Goal: Task Accomplishment & Management: Complete application form

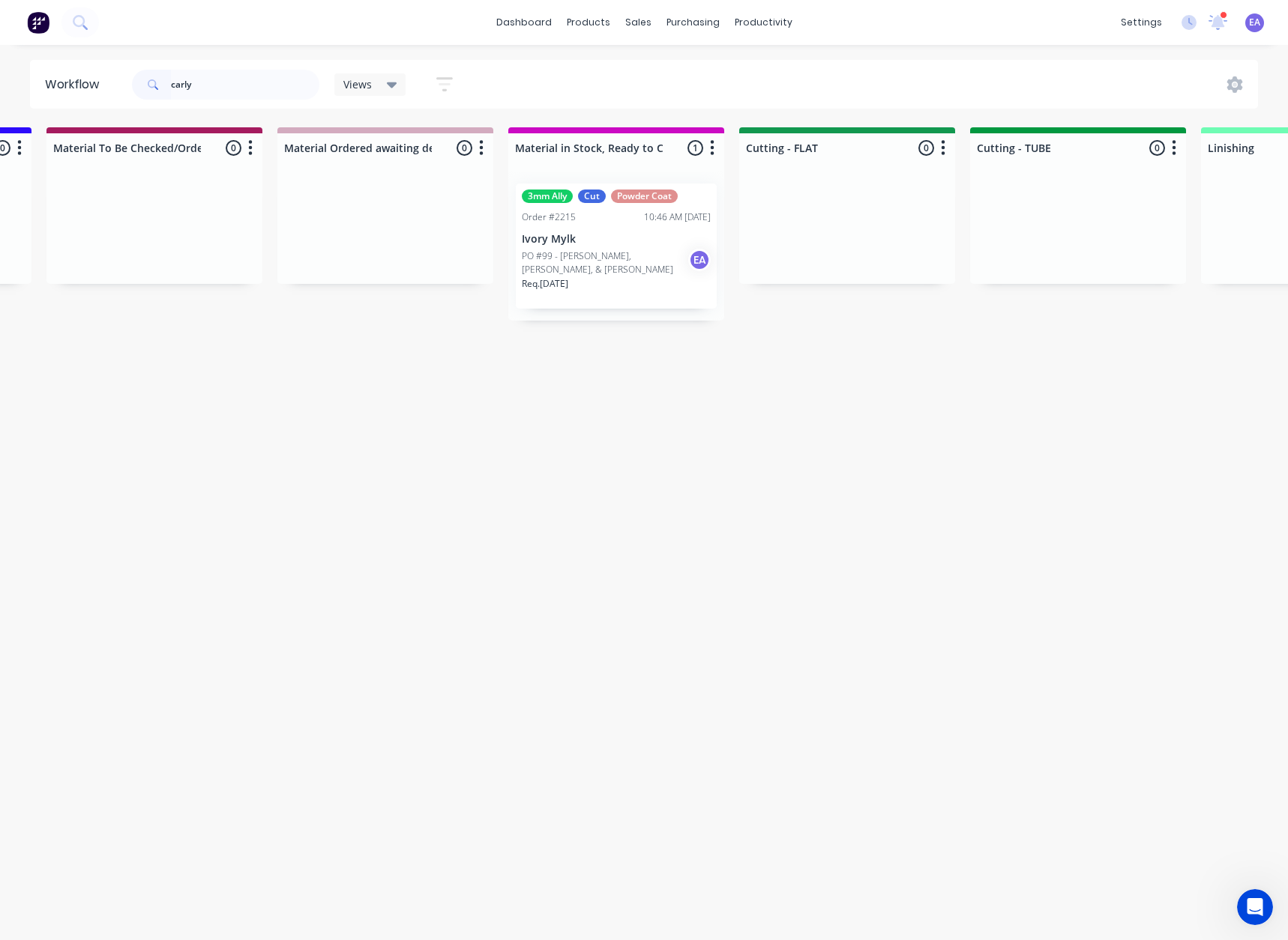
type input "carly"
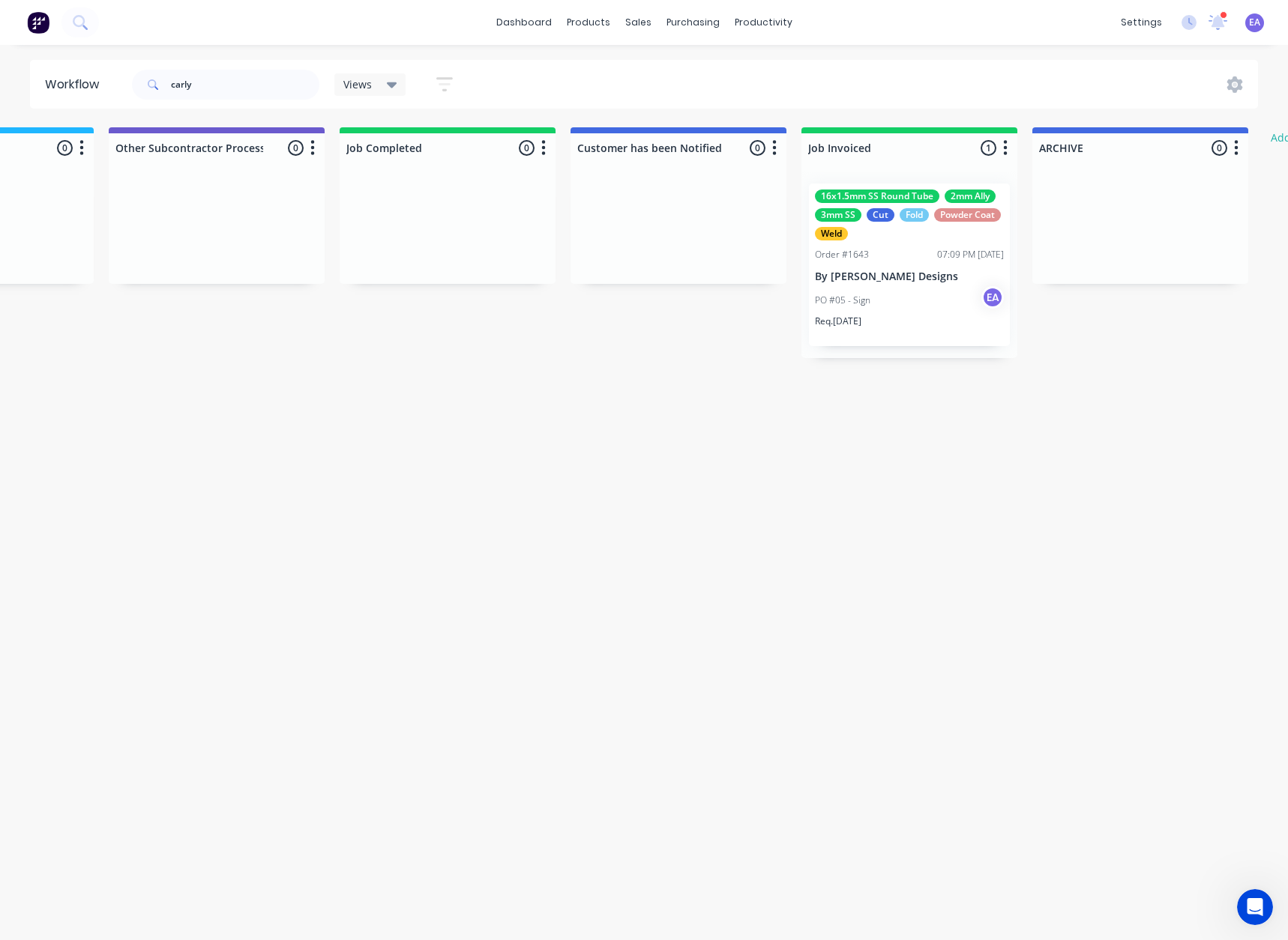
drag, startPoint x: 872, startPoint y: 460, endPoint x: 1001, endPoint y: 466, distance: 129.1
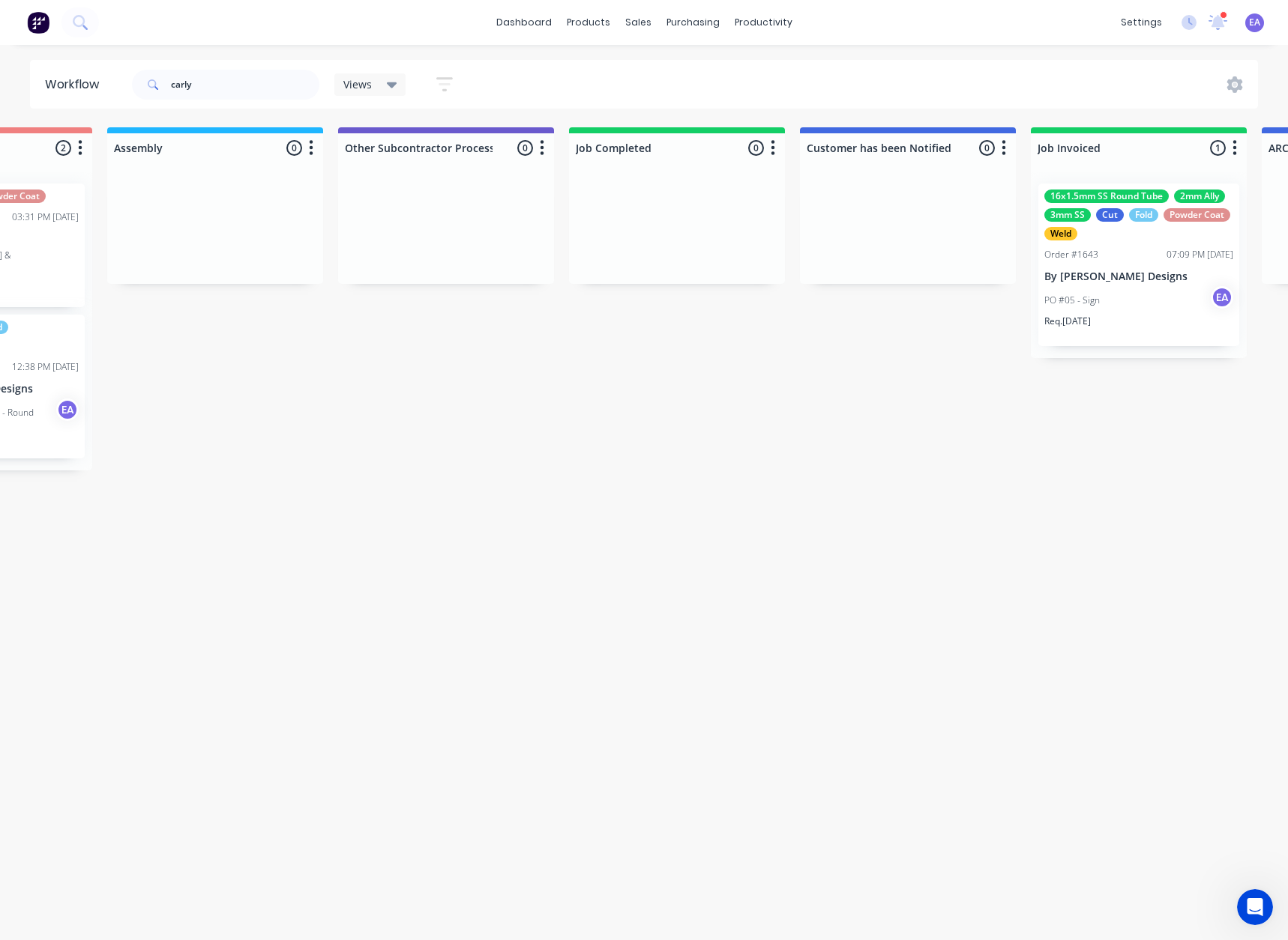
scroll to position [0, 4062]
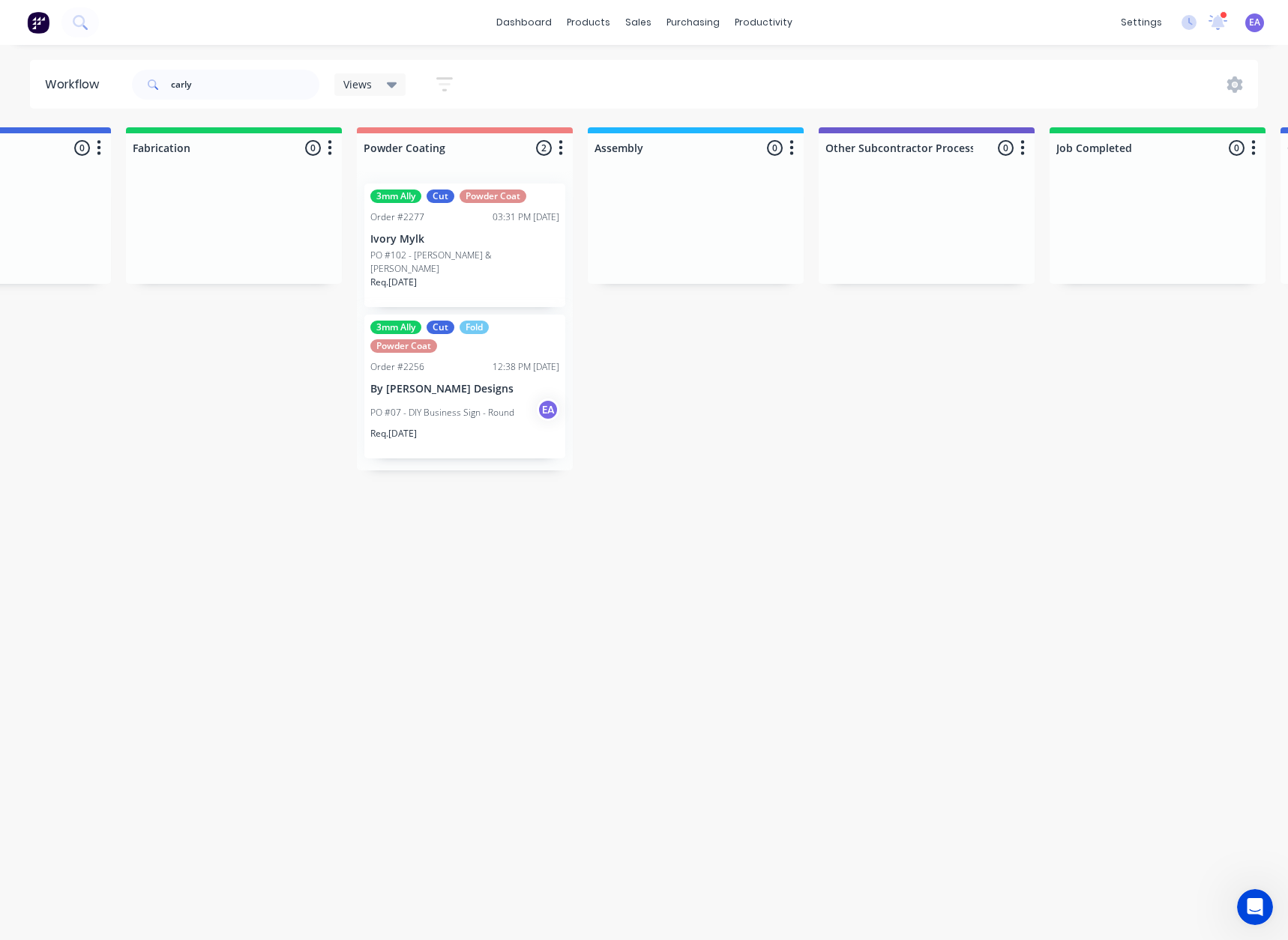
click at [464, 406] on p "PO #07 - DIY Business Sign - Round" at bounding box center [443, 413] width 144 height 14
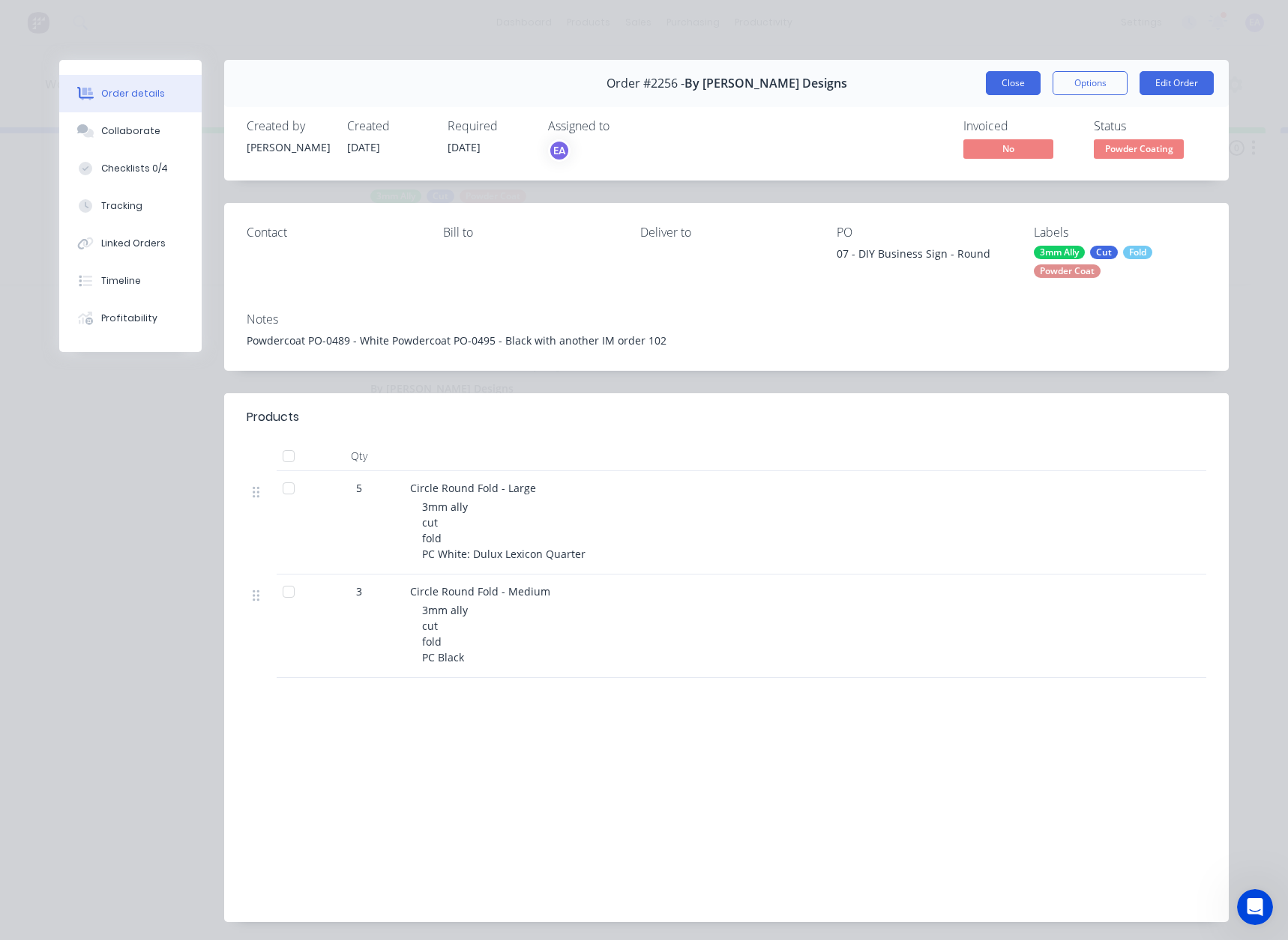
click at [1007, 83] on button "Close" at bounding box center [1013, 83] width 54 height 24
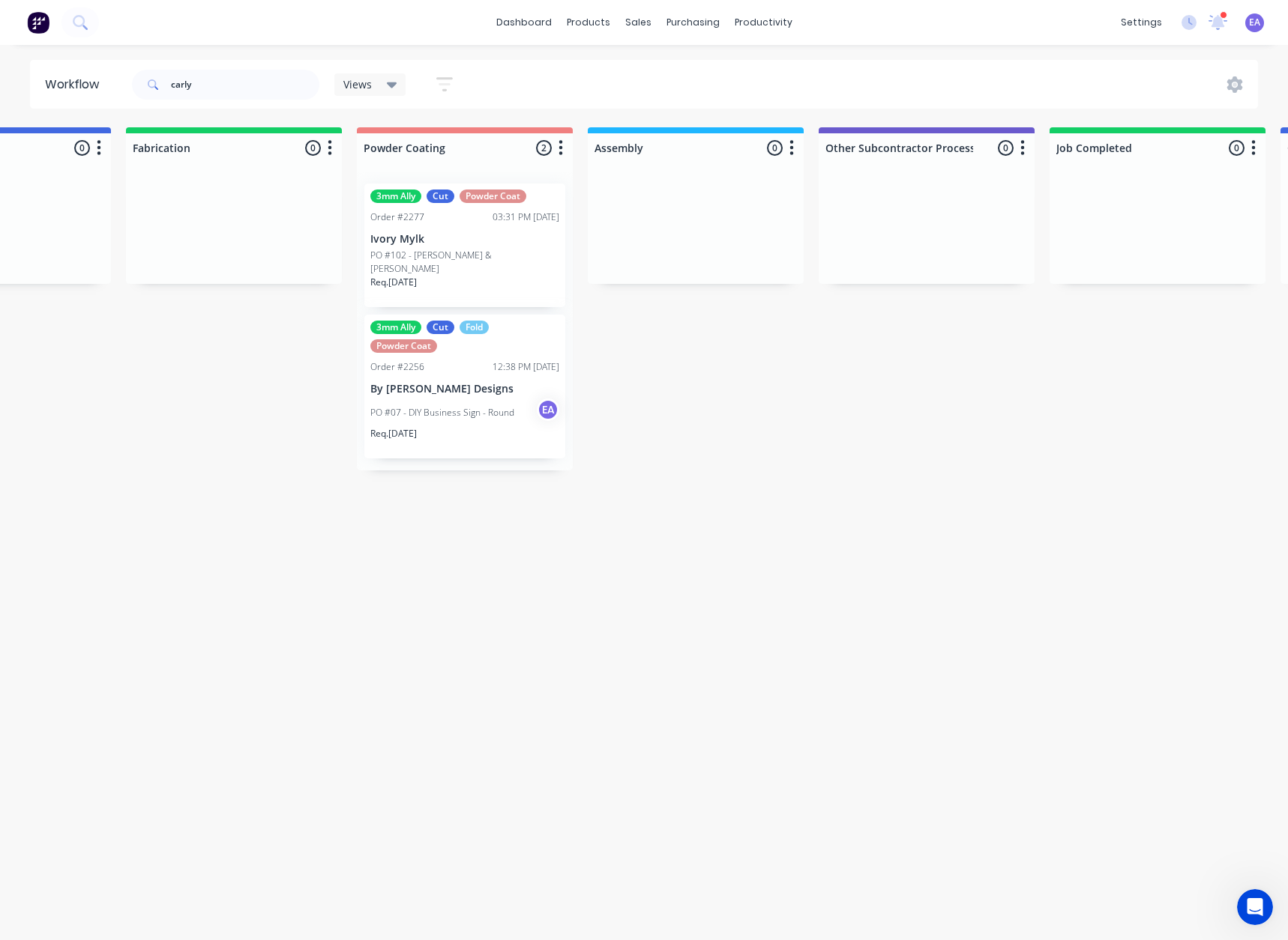
click at [461, 406] on p "PO #07 - DIY Business Sign - Round" at bounding box center [443, 413] width 144 height 14
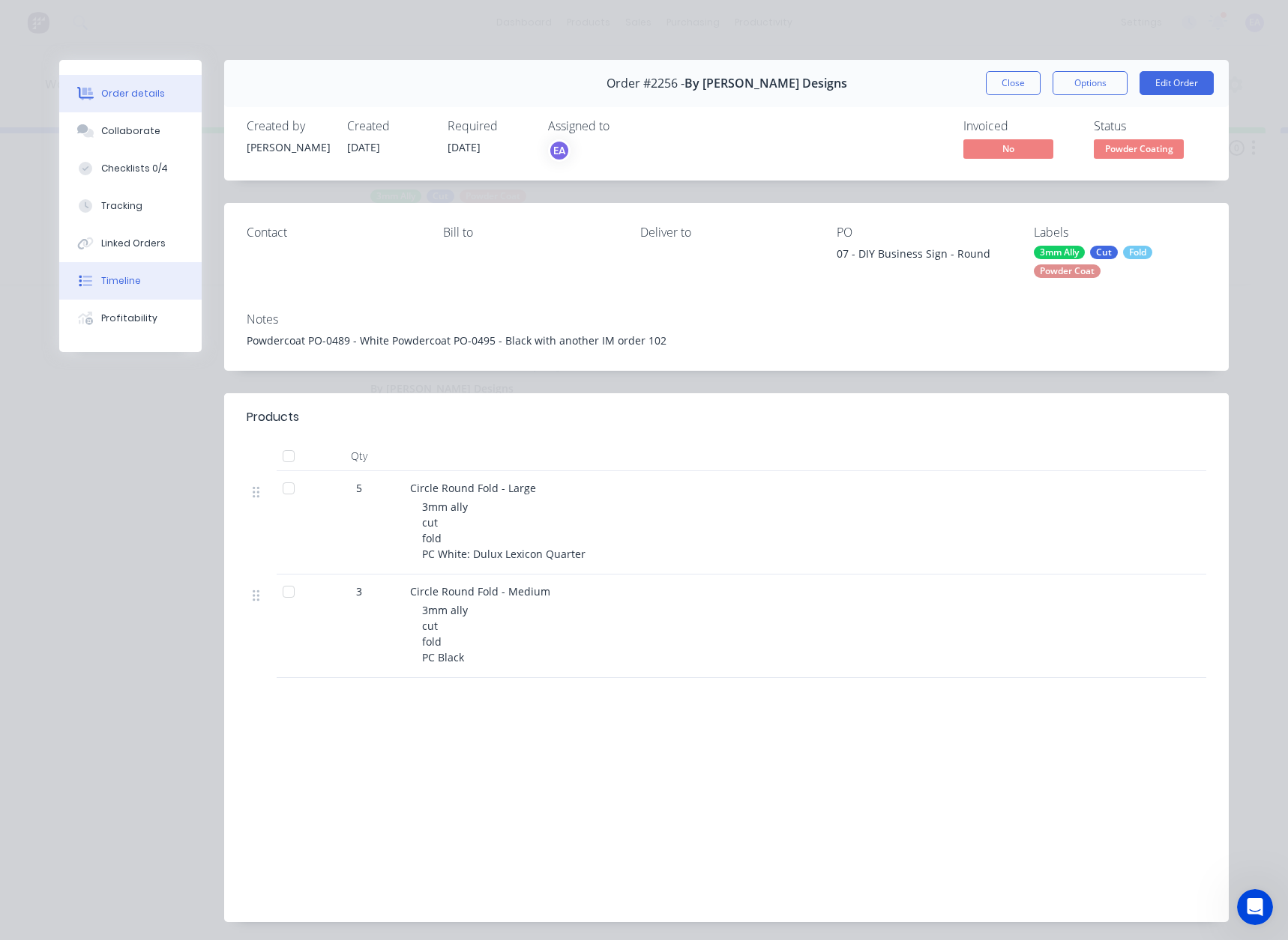
click at [139, 276] on button "Timeline" at bounding box center [130, 281] width 143 height 38
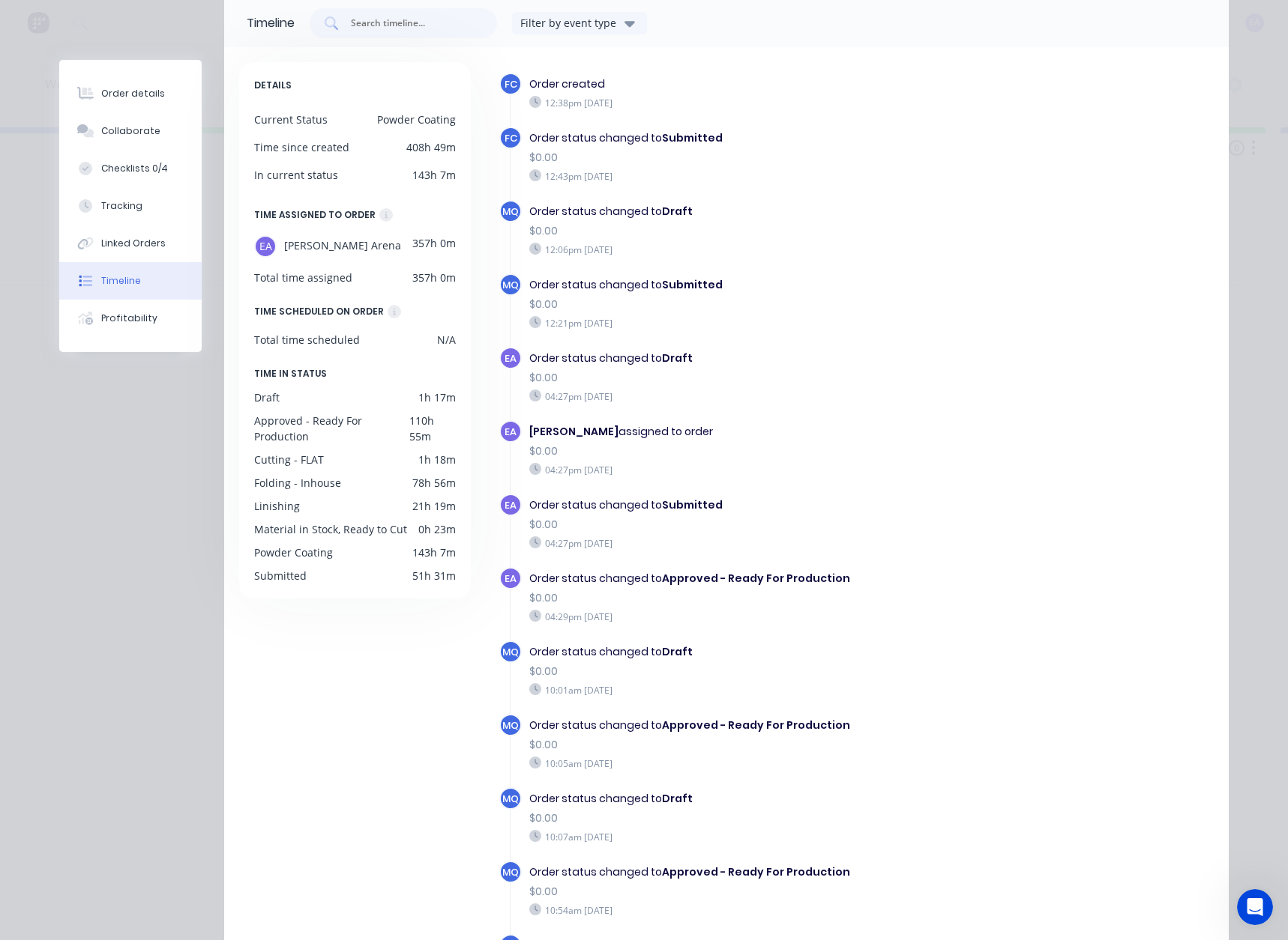
scroll to position [0, 0]
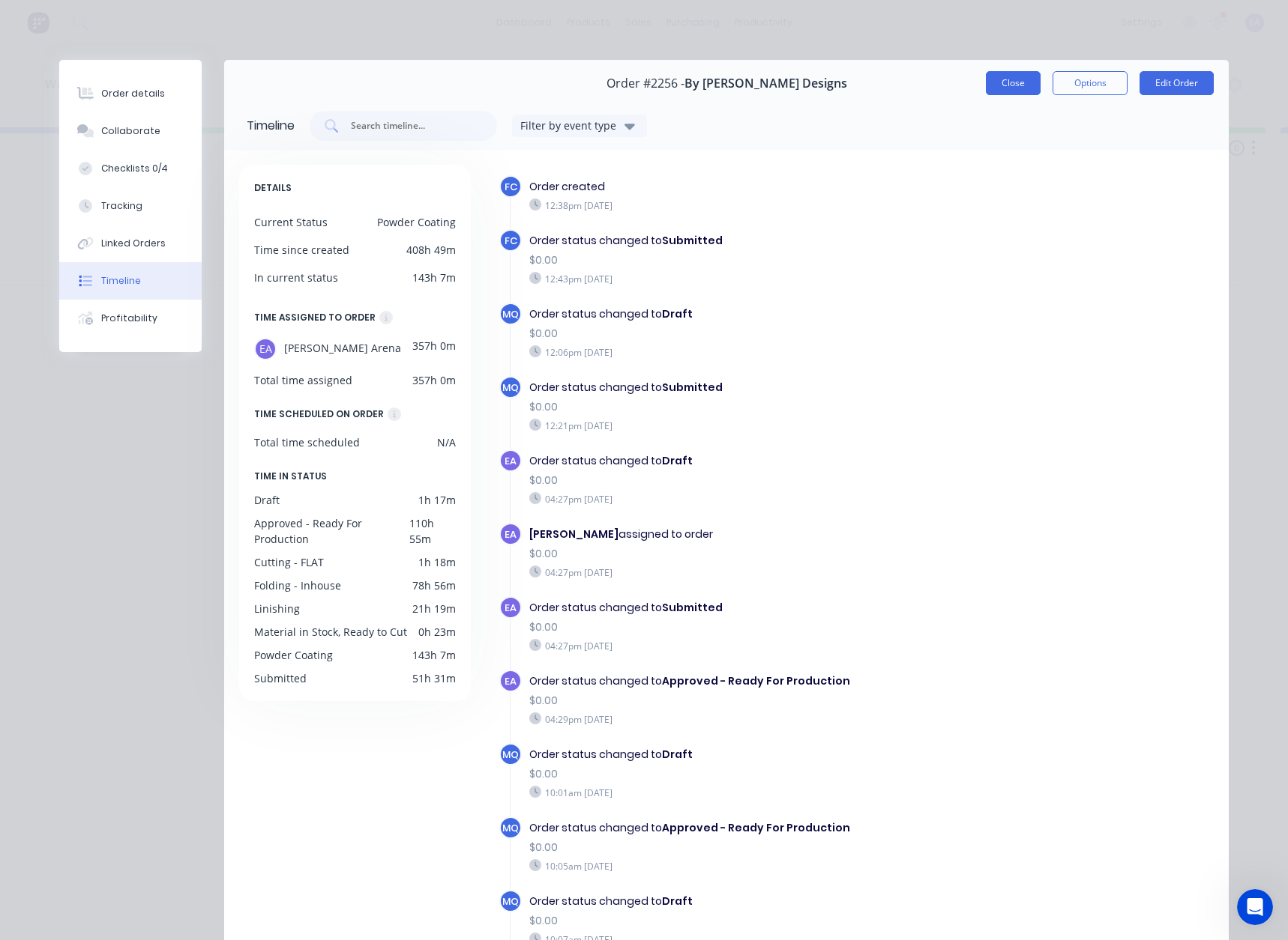
click at [1022, 81] on button "Close" at bounding box center [1013, 83] width 54 height 24
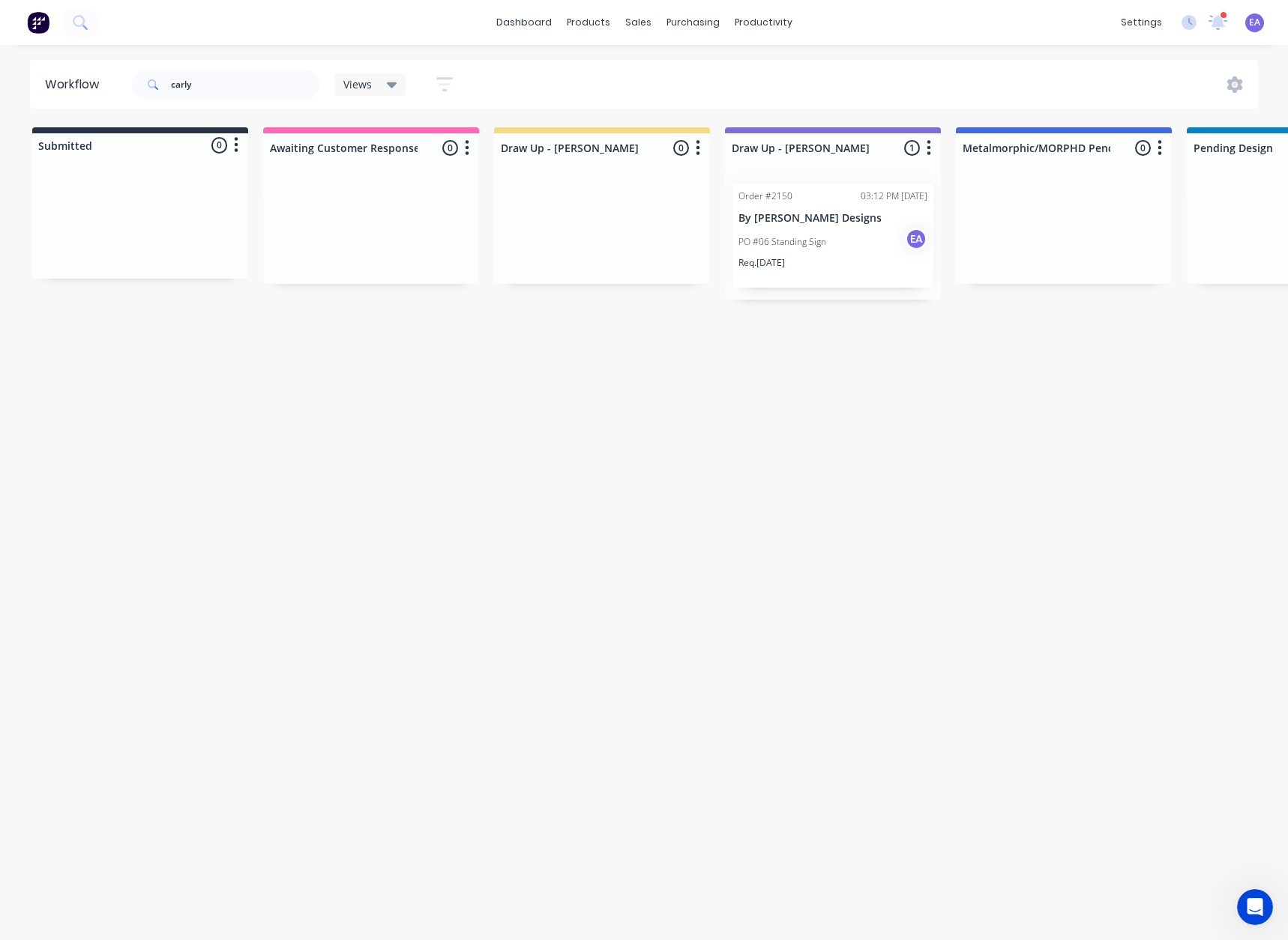
drag, startPoint x: 658, startPoint y: 350, endPoint x: 137, endPoint y: 297, distance: 523.7
drag, startPoint x: 226, startPoint y: 93, endPoint x: 74, endPoint y: 117, distance: 153.9
click at [74, 115] on div "Workflow carly Views Save new view None (Default) edit [PERSON_NAME] edit [PERS…" at bounding box center [644, 485] width 1288 height 850
click at [928, 509] on div "Workflow Views Save new view None (Default) edit [PERSON_NAME] edit [PERSON_NAM…" at bounding box center [644, 485] width 1288 height 850
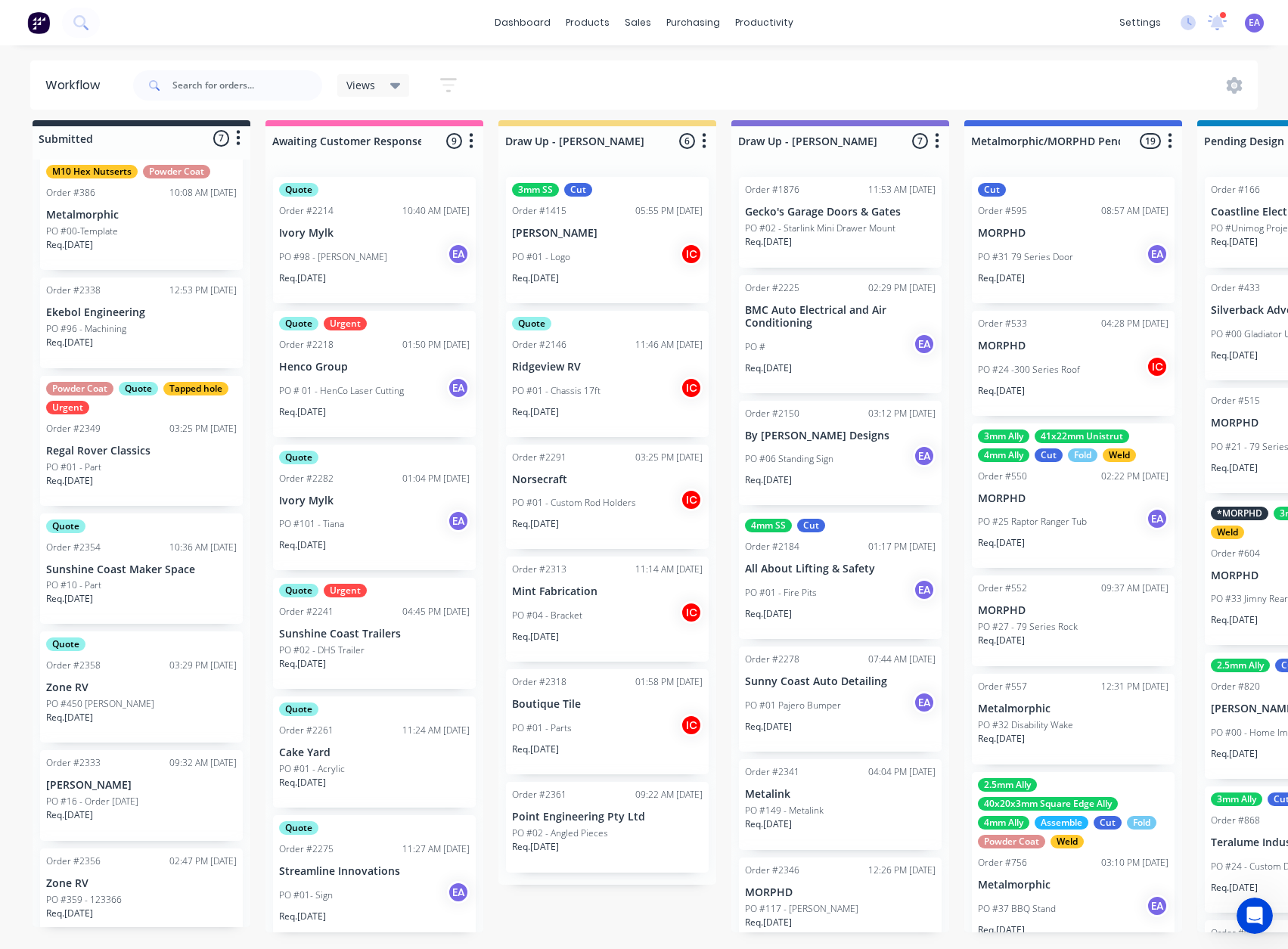
scroll to position [96, 0]
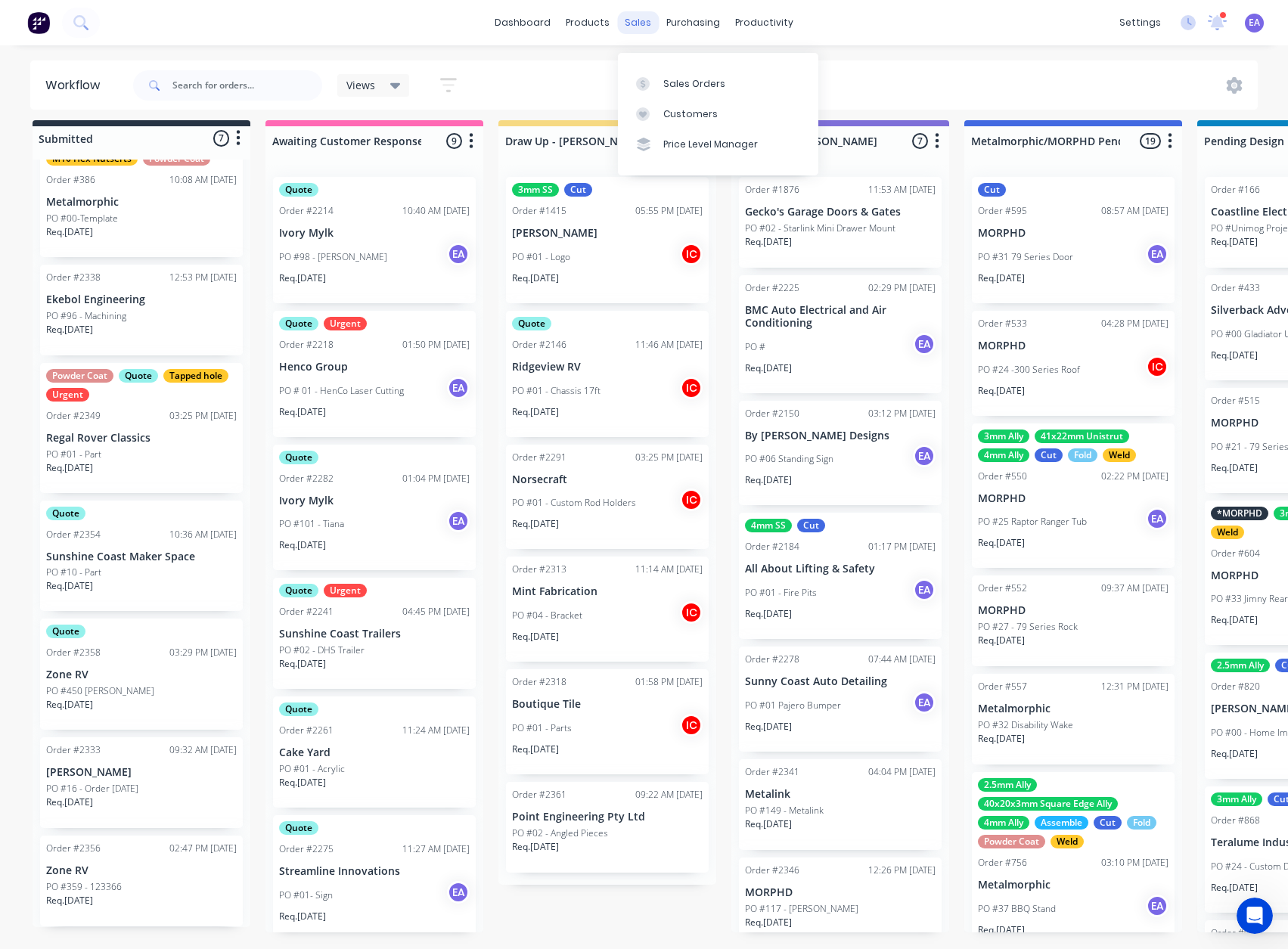
click at [636, 22] on div "sales" at bounding box center [638, 22] width 42 height 22
click at [660, 77] on link "Sales Orders" at bounding box center [718, 83] width 200 height 30
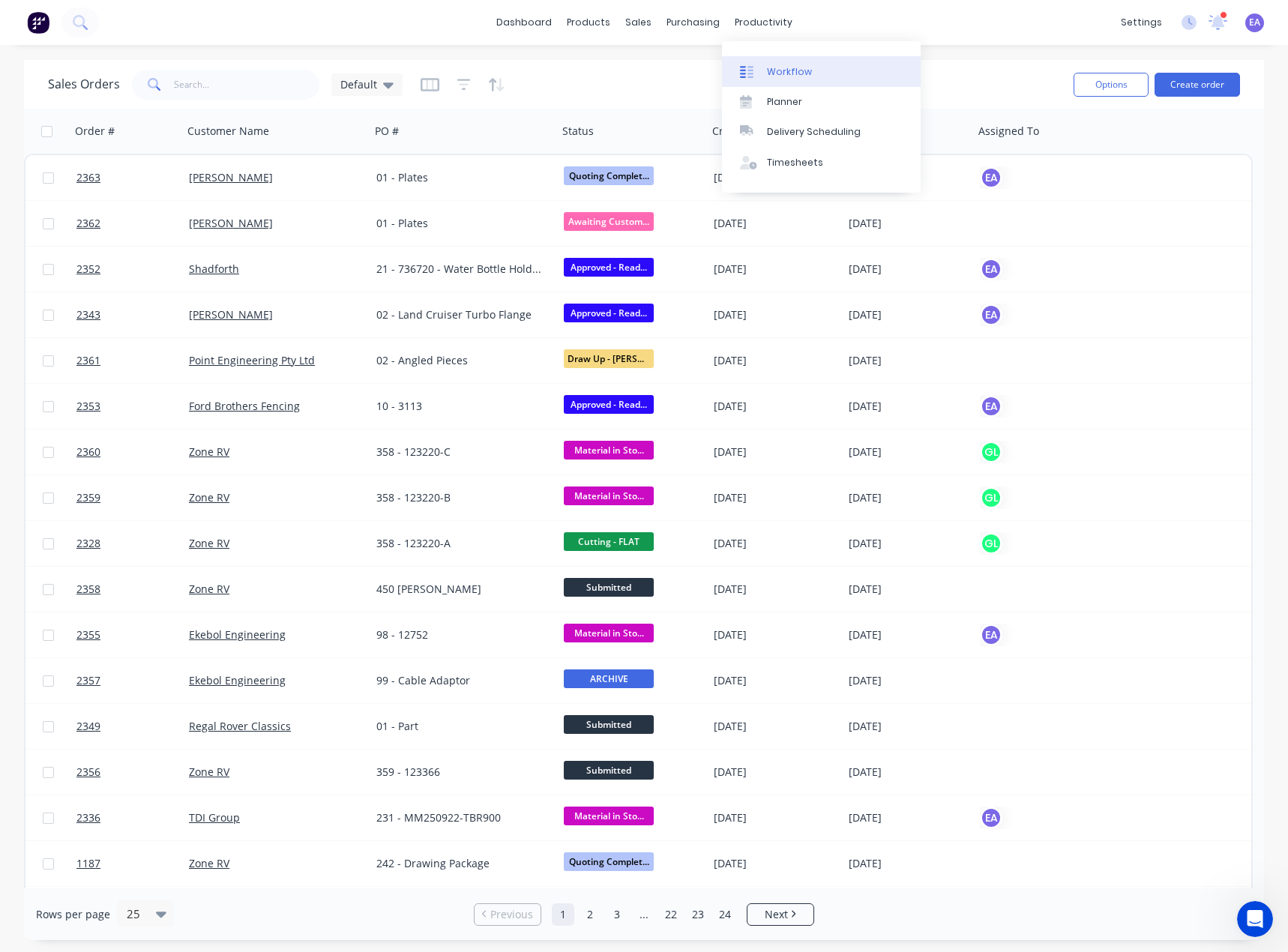
click at [767, 77] on div "Workflow" at bounding box center [789, 72] width 45 height 14
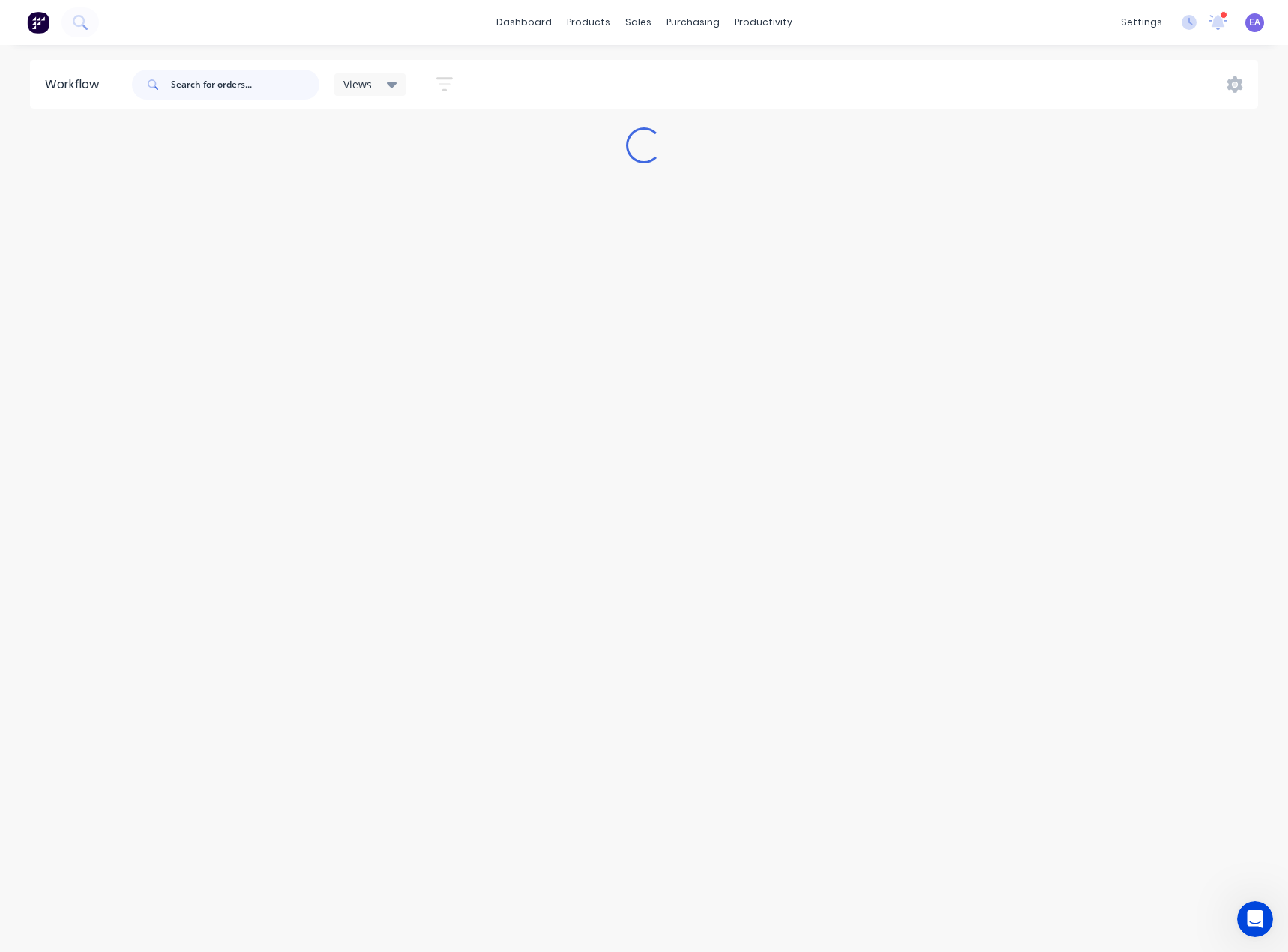
click at [224, 82] on input "text" at bounding box center [245, 84] width 148 height 30
type input "pau"
drag, startPoint x: 225, startPoint y: 86, endPoint x: 68, endPoint y: 100, distance: 157.6
click at [68, 100] on header "Workflow pau Views Save new view None (Default) edit [PERSON_NAME] edit [PERSON…" at bounding box center [644, 84] width 1228 height 49
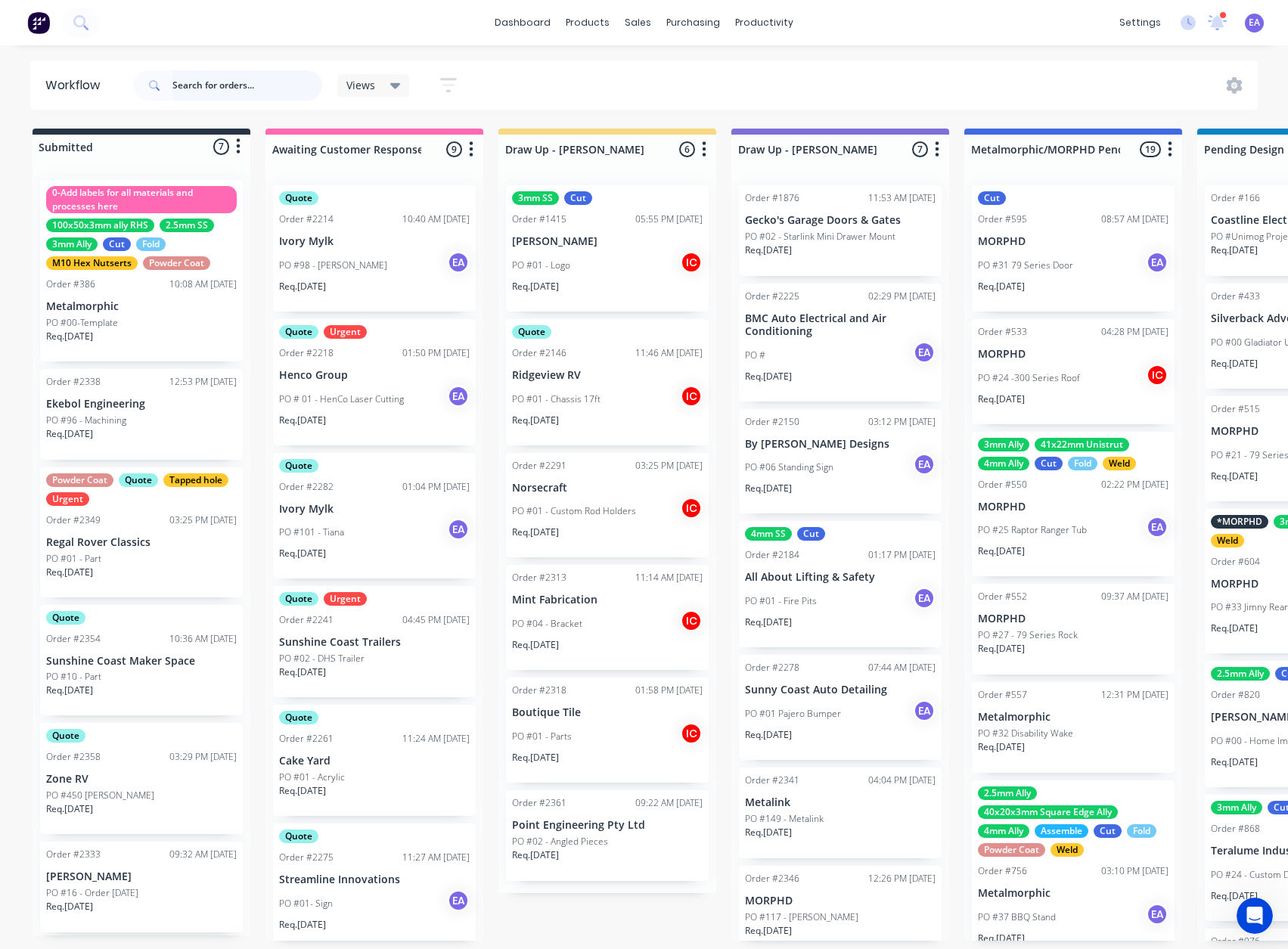
click at [208, 85] on input "text" at bounding box center [247, 85] width 149 height 30
type input "km"
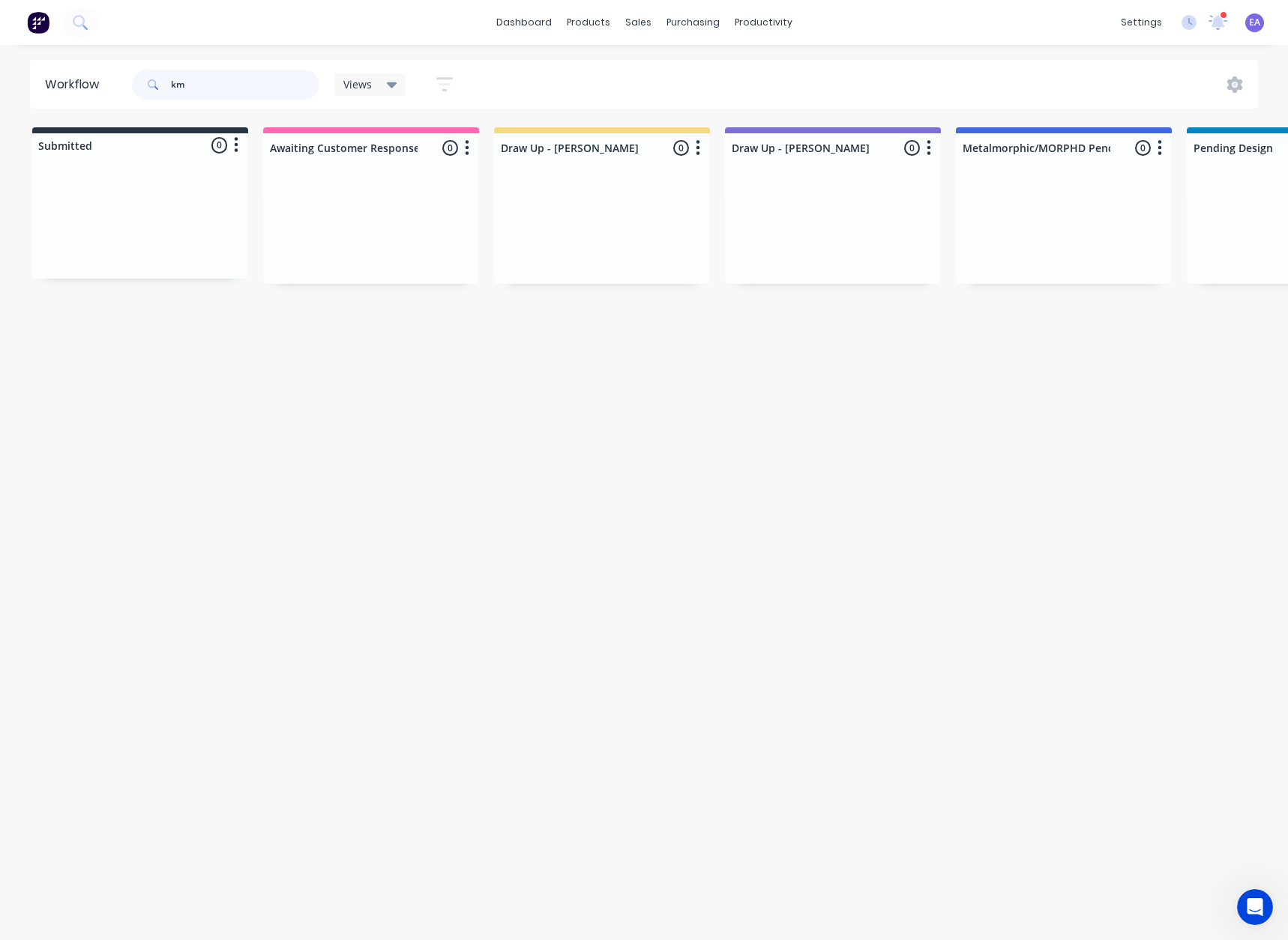
click at [165, 97] on div "km" at bounding box center [226, 84] width 187 height 30
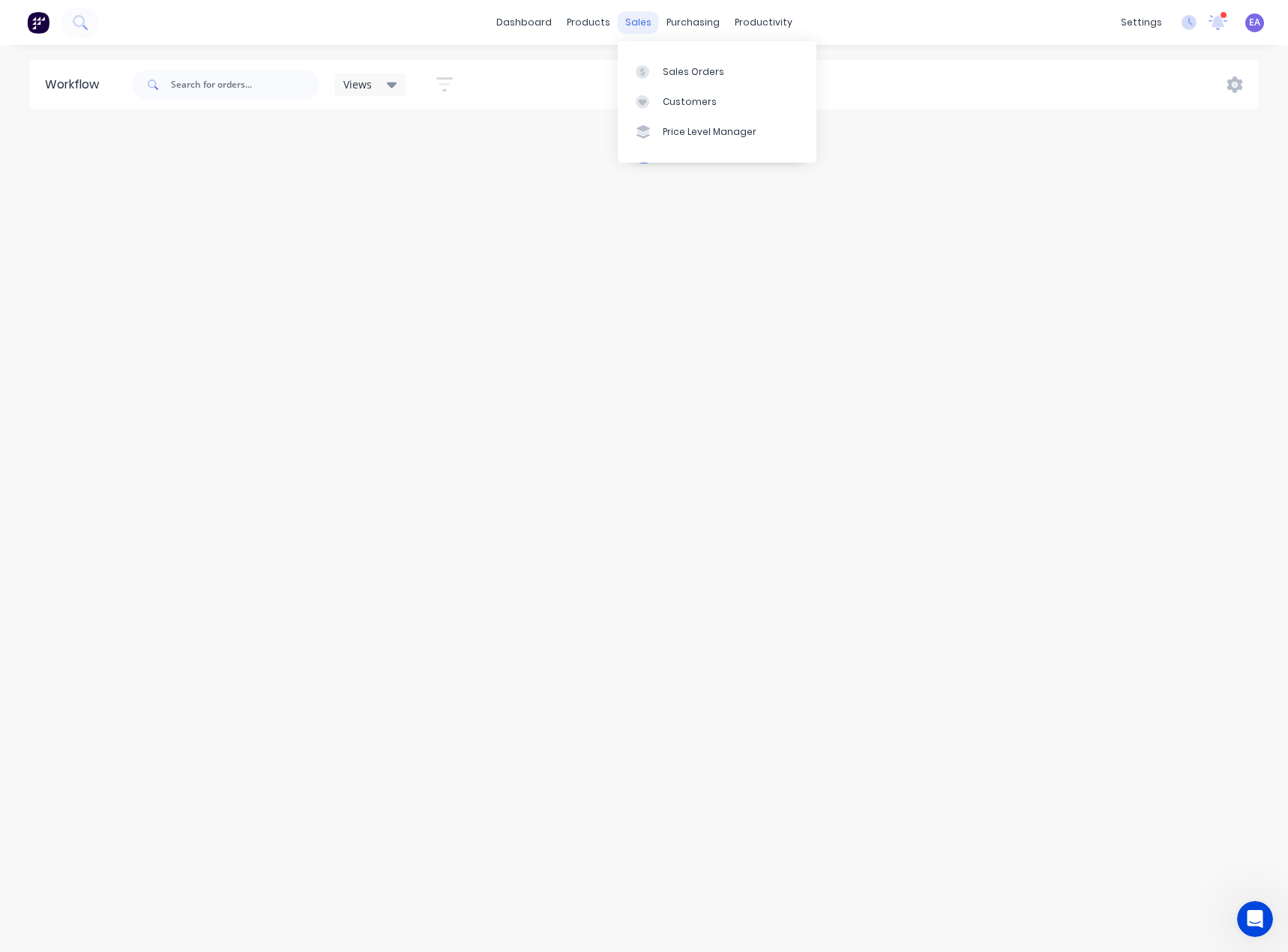
click at [637, 21] on div "sales" at bounding box center [638, 22] width 41 height 22
click at [651, 67] on div at bounding box center [647, 72] width 22 height 14
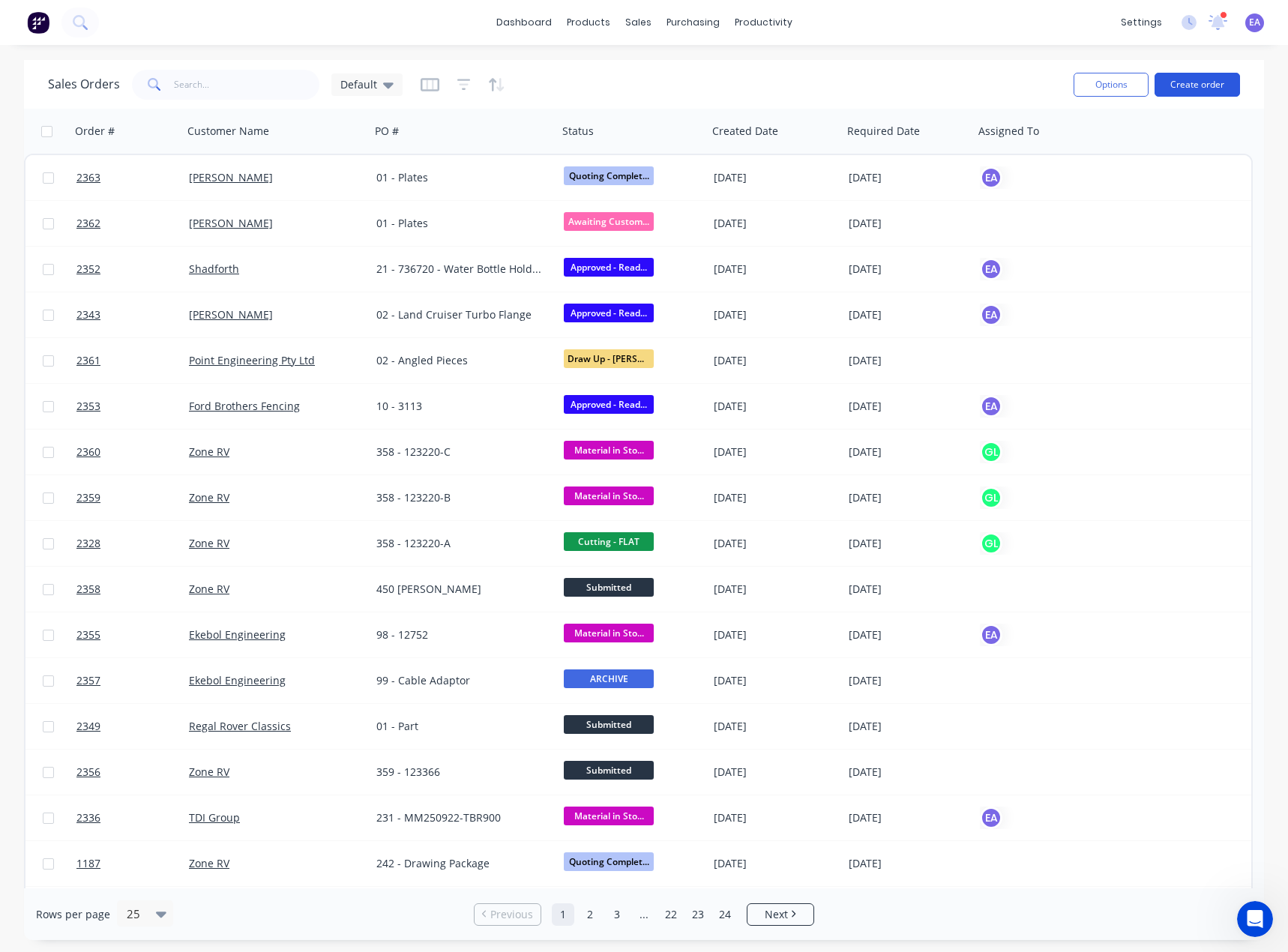
click at [1194, 84] on button "Create order" at bounding box center [1197, 84] width 85 height 24
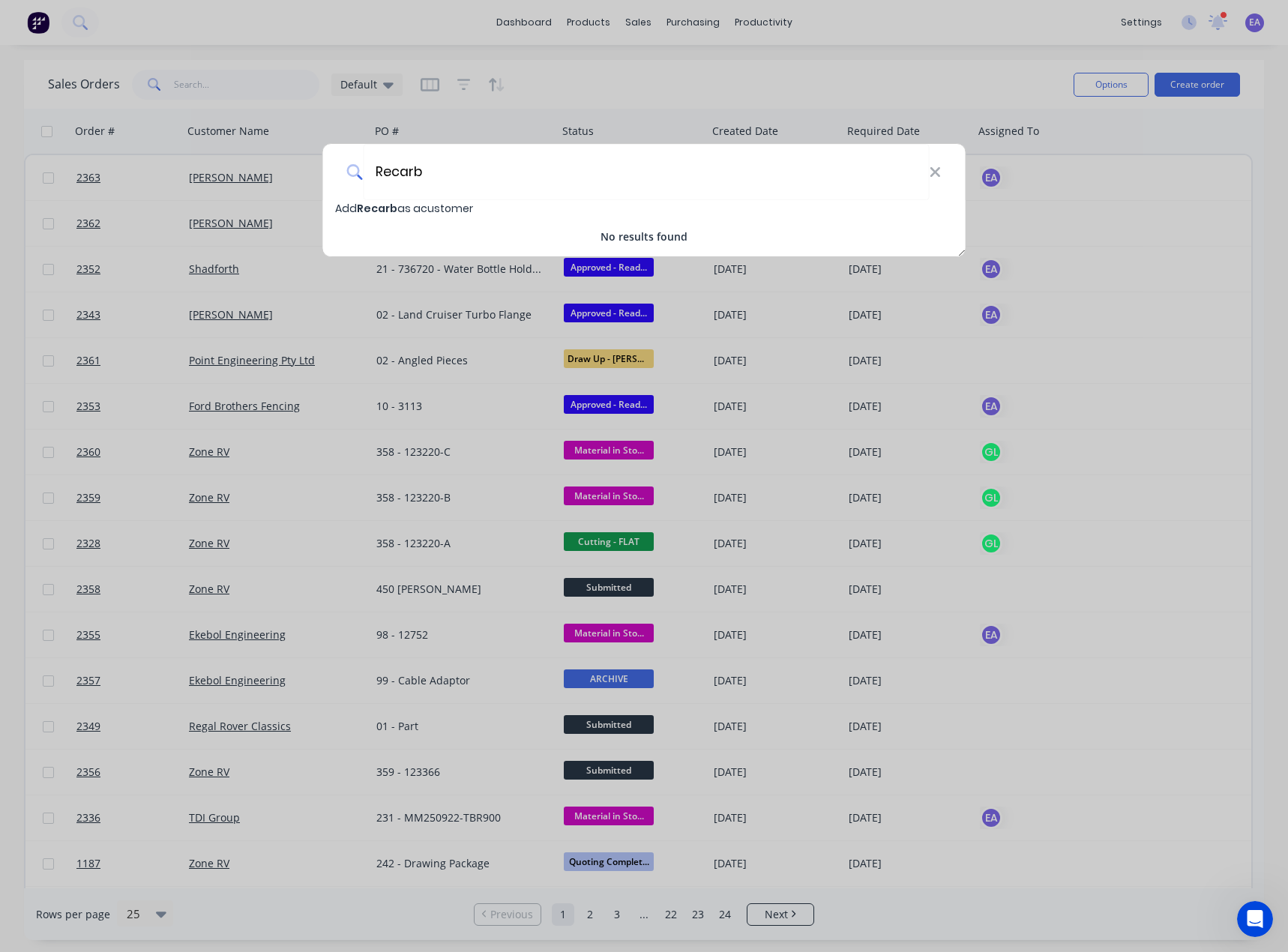
type input "Recarb"
click at [413, 210] on span "Add Recarb as a customer" at bounding box center [404, 209] width 138 height 15
select select "AU"
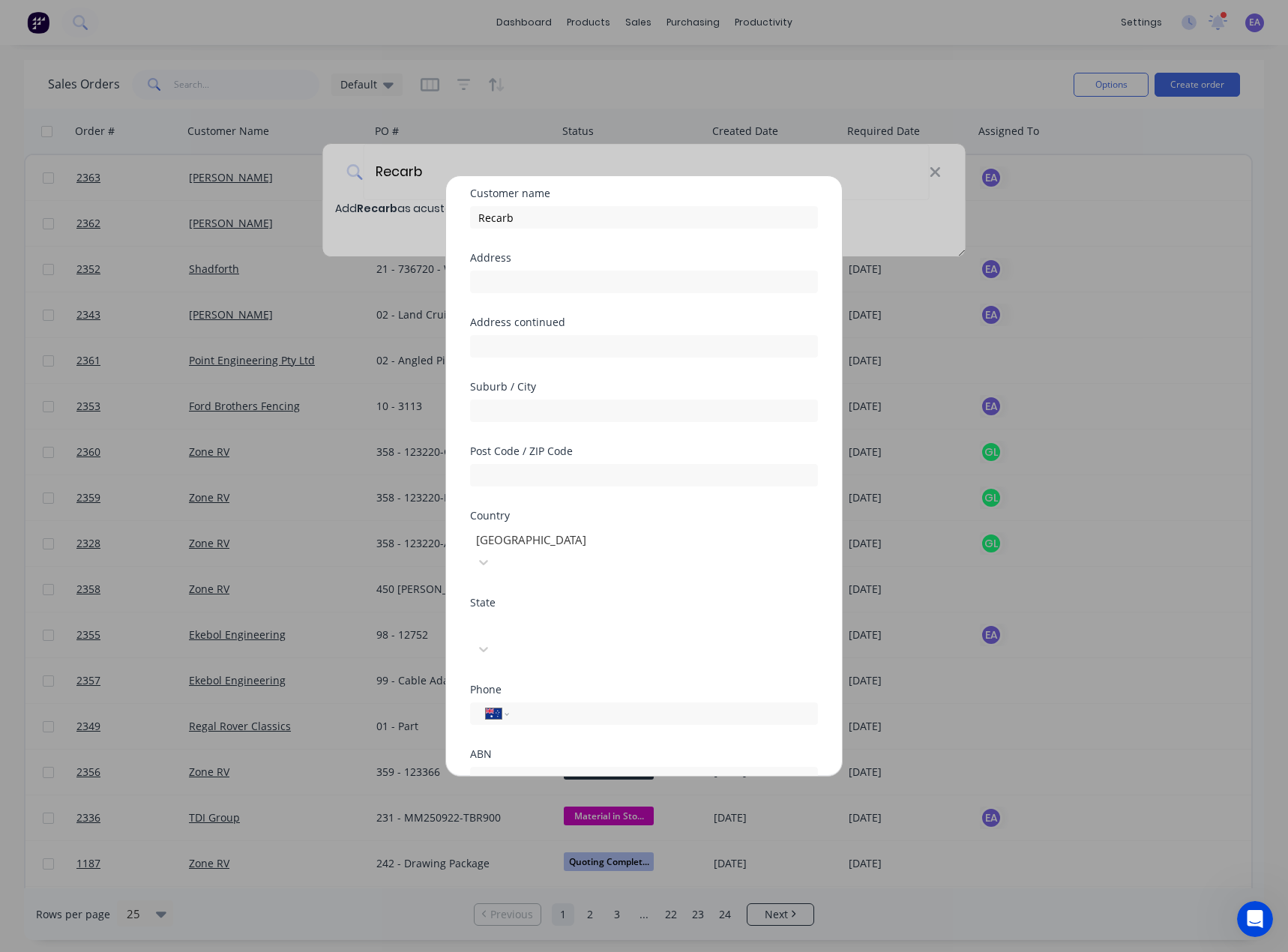
scroll to position [113, 0]
click at [586, 776] on button "Save" at bounding box center [596, 787] width 82 height 24
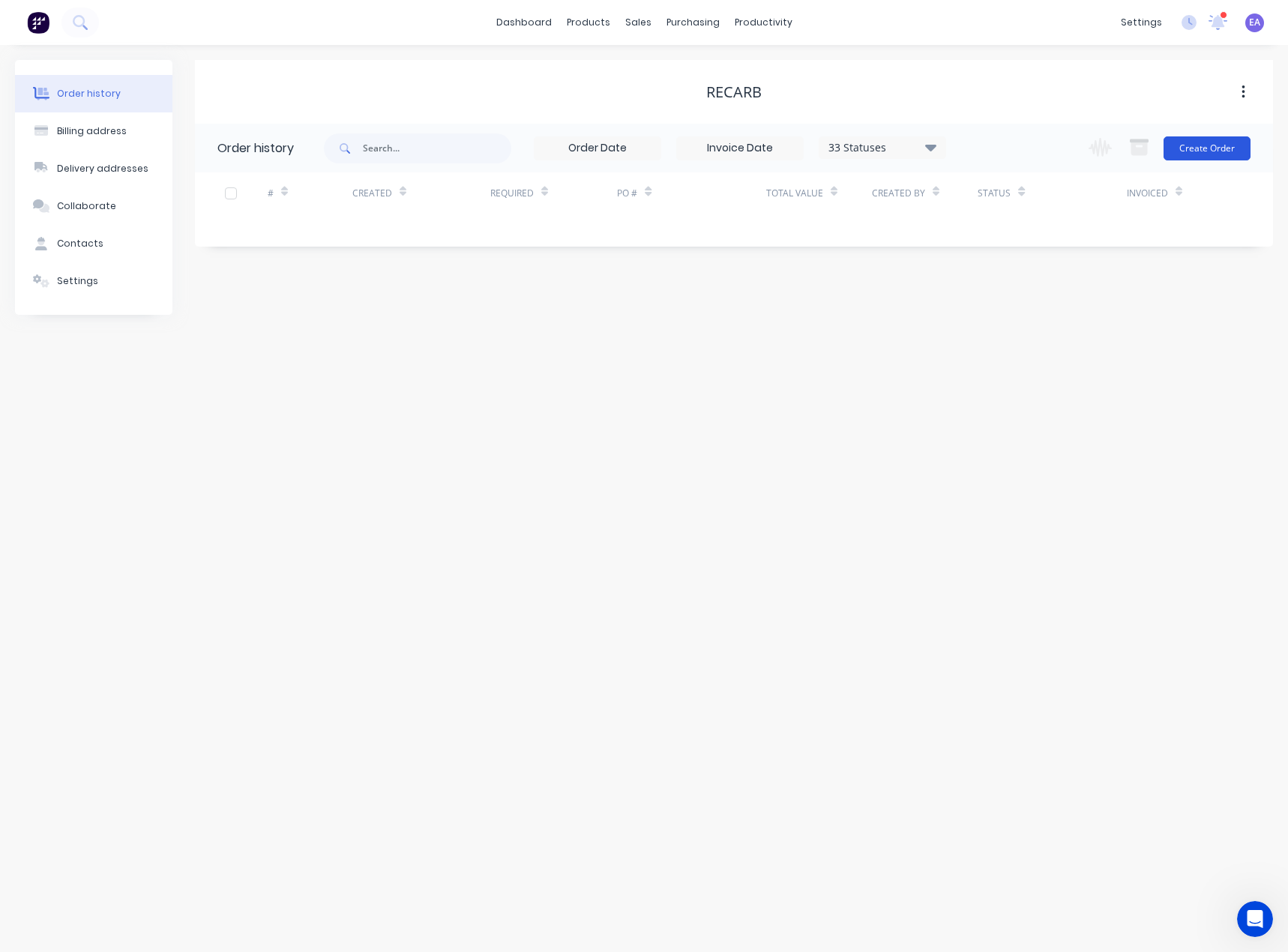
click at [1207, 144] on button "Create Order" at bounding box center [1206, 148] width 87 height 24
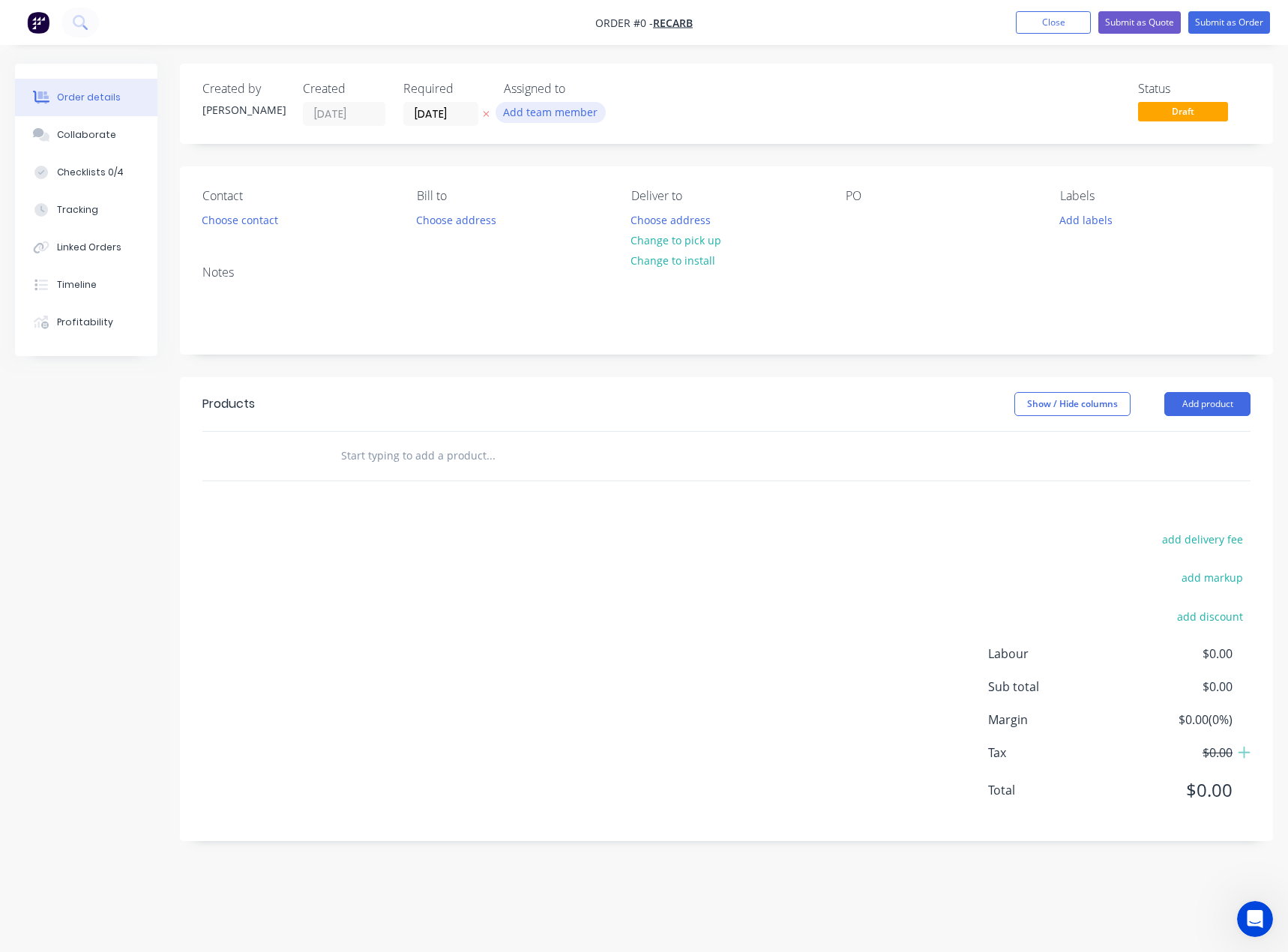
click at [513, 109] on button "Add team member" at bounding box center [551, 112] width 110 height 20
drag, startPoint x: 584, startPoint y: 189, endPoint x: 834, endPoint y: 59, distance: 281.8
click at [586, 189] on div "[PERSON_NAME] (You)" at bounding box center [624, 196] width 150 height 16
drag, startPoint x: 832, startPoint y: 61, endPoint x: 826, endPoint y: 68, distance: 9.2
click at [832, 61] on div "Creating draft order... Loading... Order details Collaborate Checklists 0/4 Tra…" at bounding box center [644, 476] width 1288 height 952
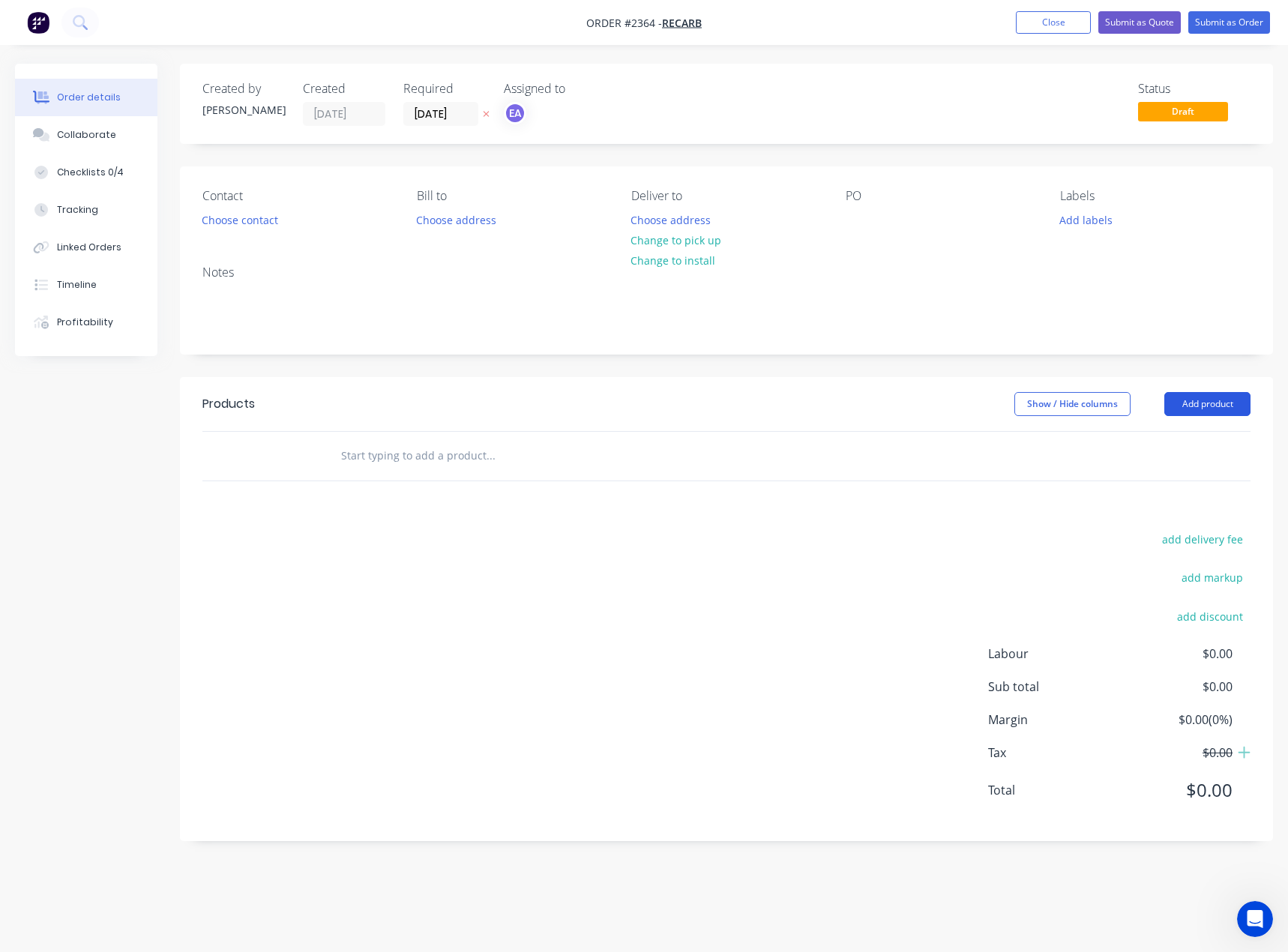
click at [1206, 415] on button "Add product" at bounding box center [1207, 404] width 86 height 24
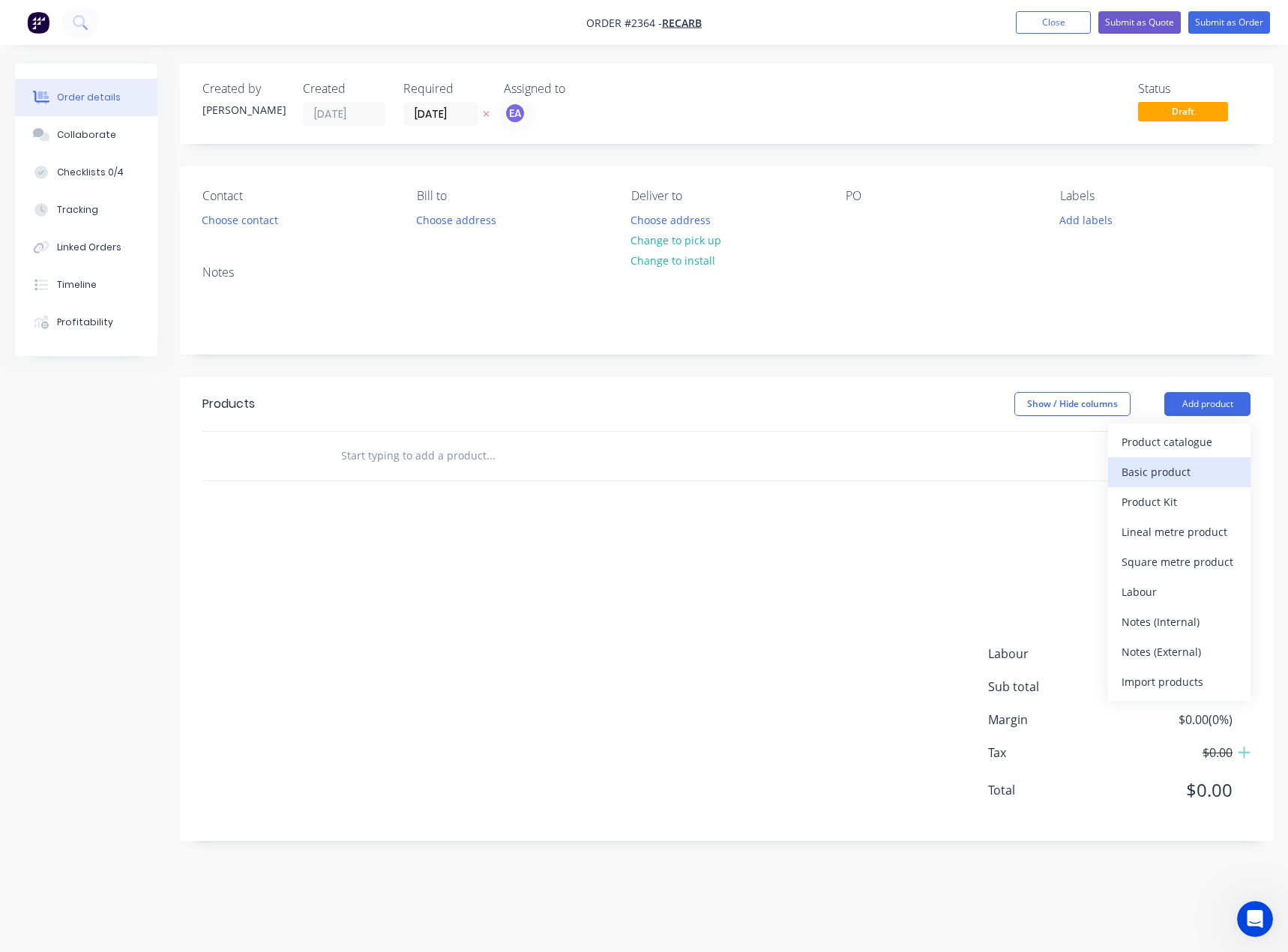
click at [1161, 475] on div "Basic product" at bounding box center [1179, 472] width 115 height 21
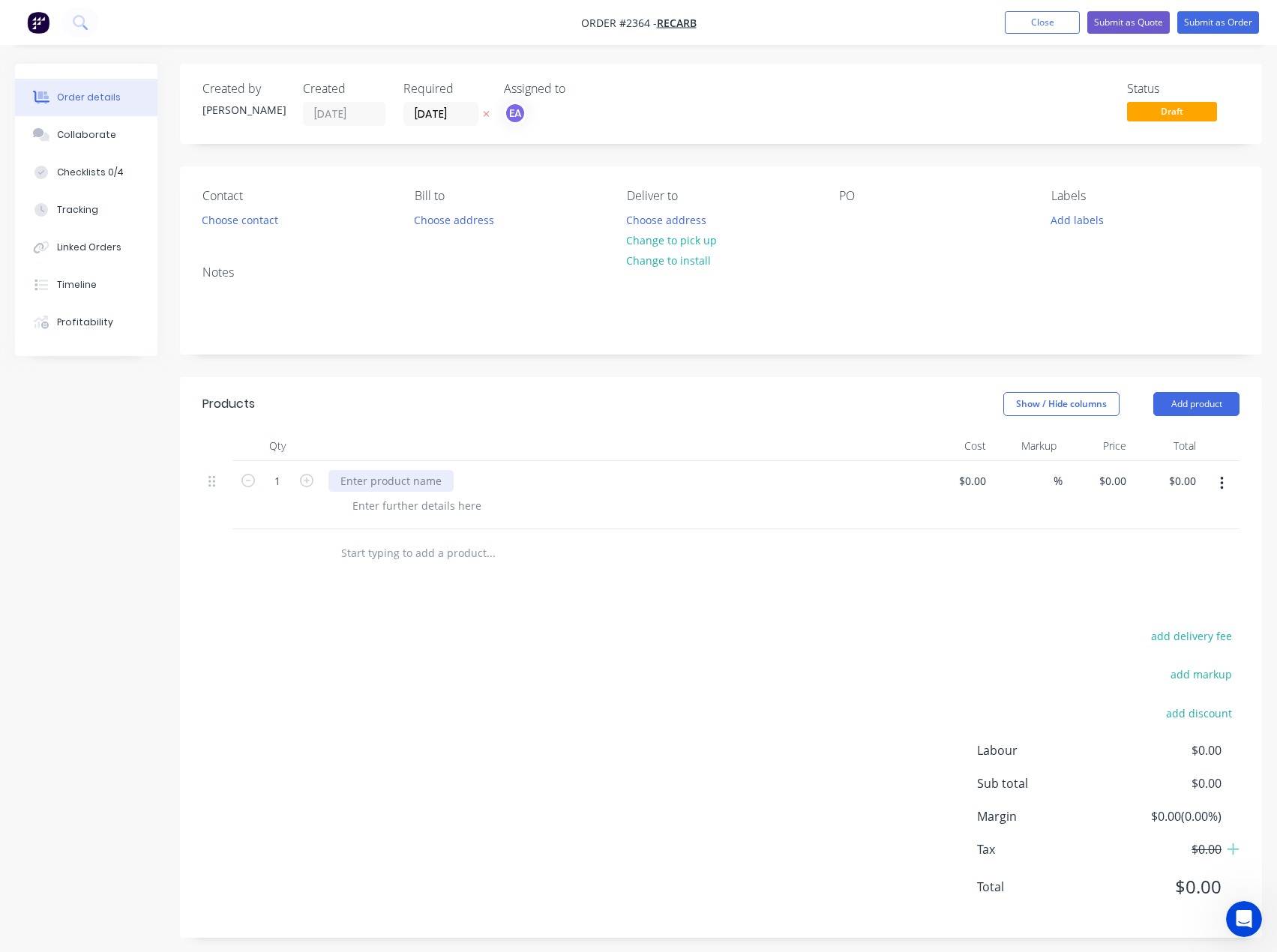
click at [412, 486] on div at bounding box center [391, 481] width 125 height 21
click at [850, 223] on div at bounding box center [850, 220] width 24 height 21
paste div
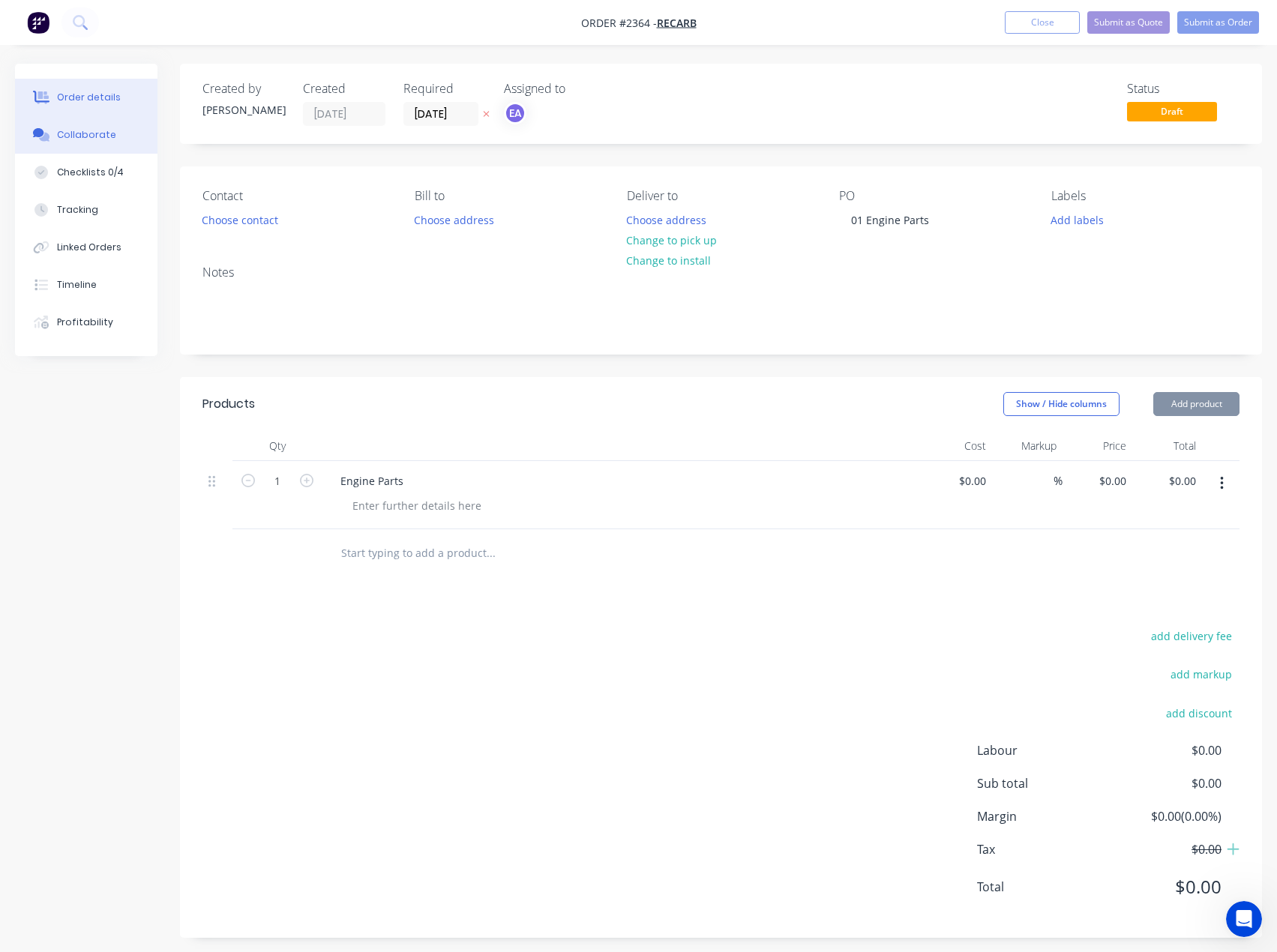
click at [69, 135] on div "Collaborate" at bounding box center [86, 135] width 59 height 14
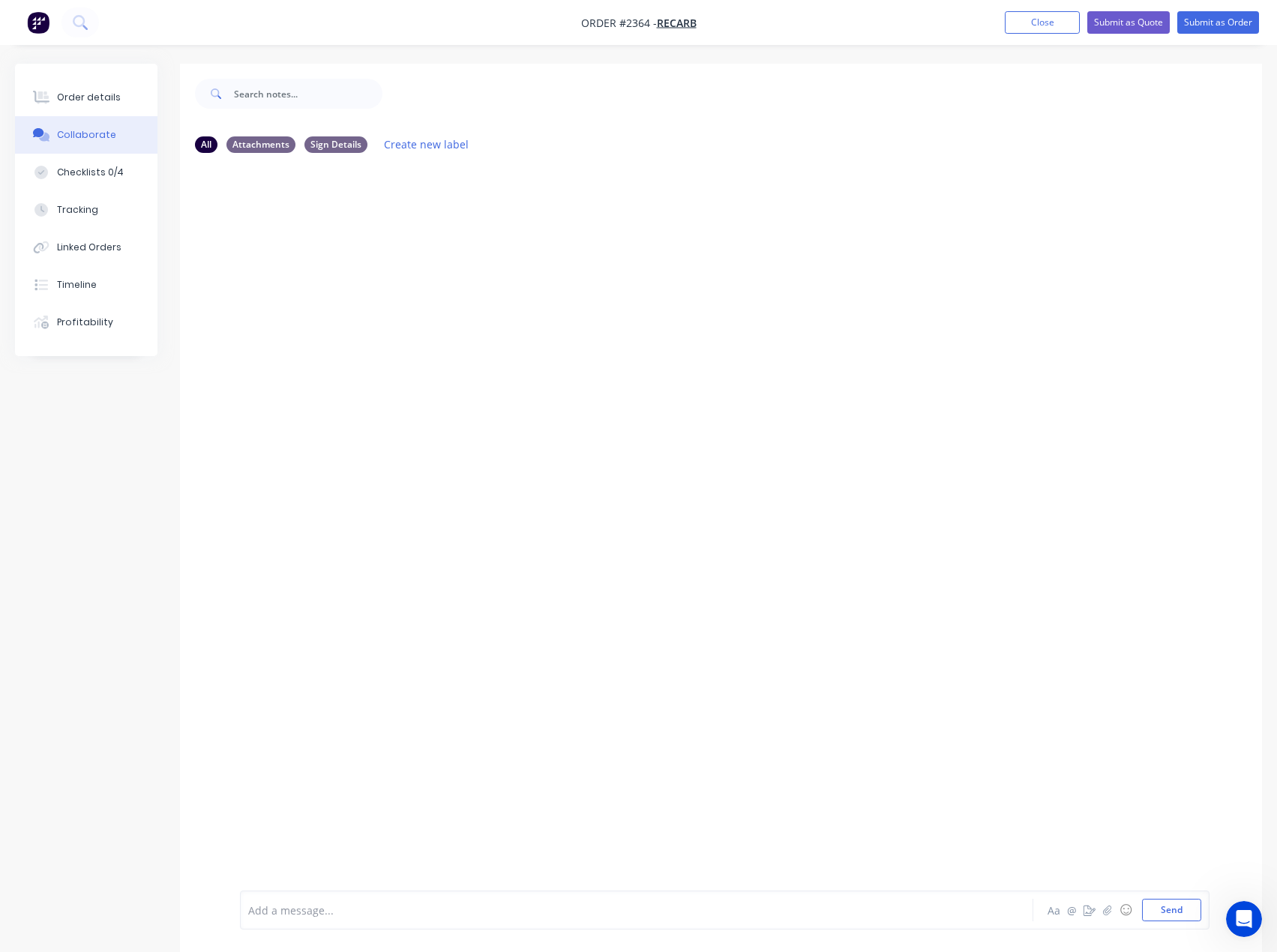
click at [299, 919] on div "Add a message..." at bounding box center [605, 910] width 714 height 22
click at [1158, 905] on button "Send" at bounding box center [1171, 910] width 59 height 22
click at [100, 94] on div "Order details" at bounding box center [88, 97] width 64 height 14
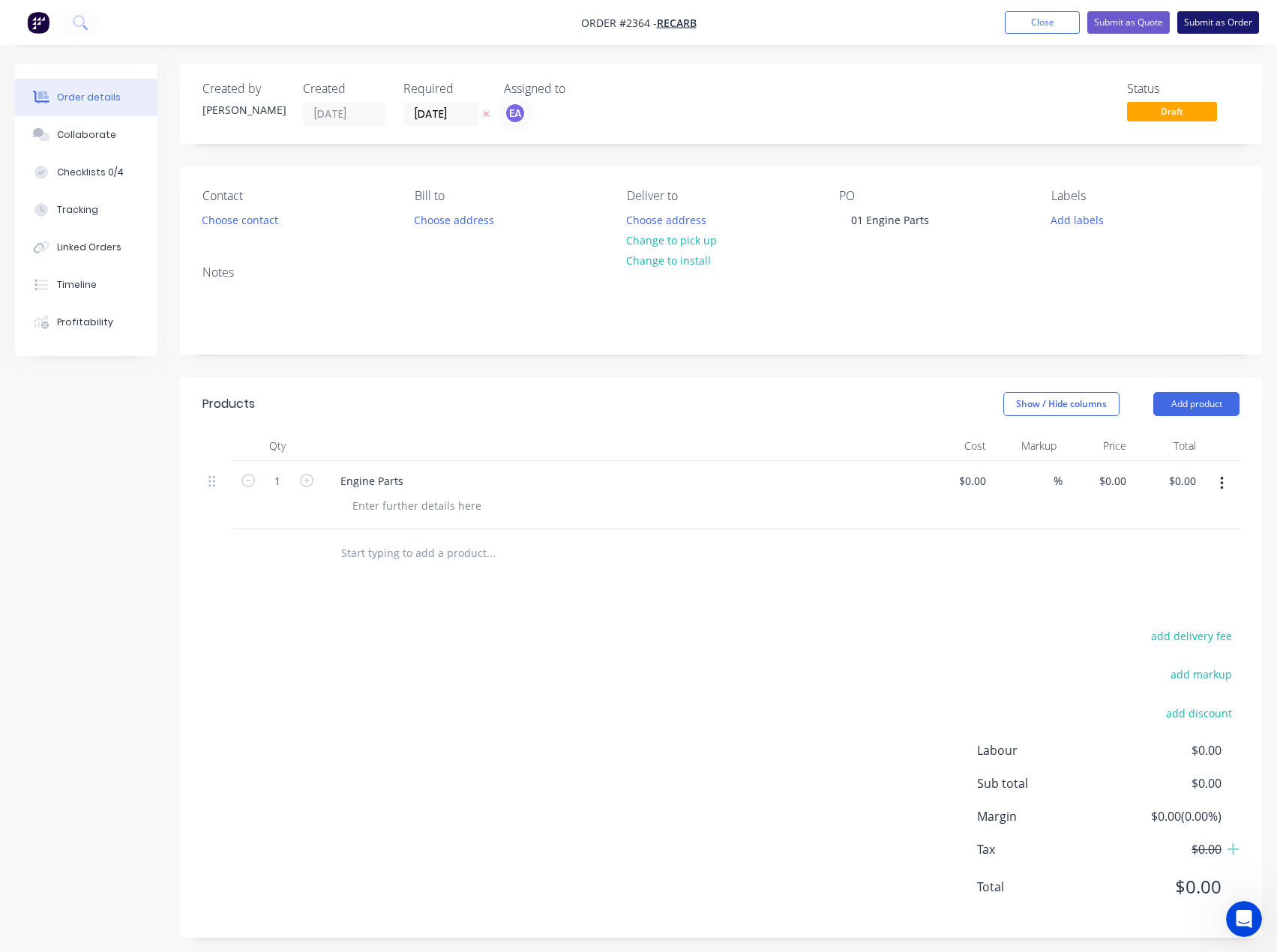
click at [1226, 23] on button "Submit as Order" at bounding box center [1218, 22] width 82 height 22
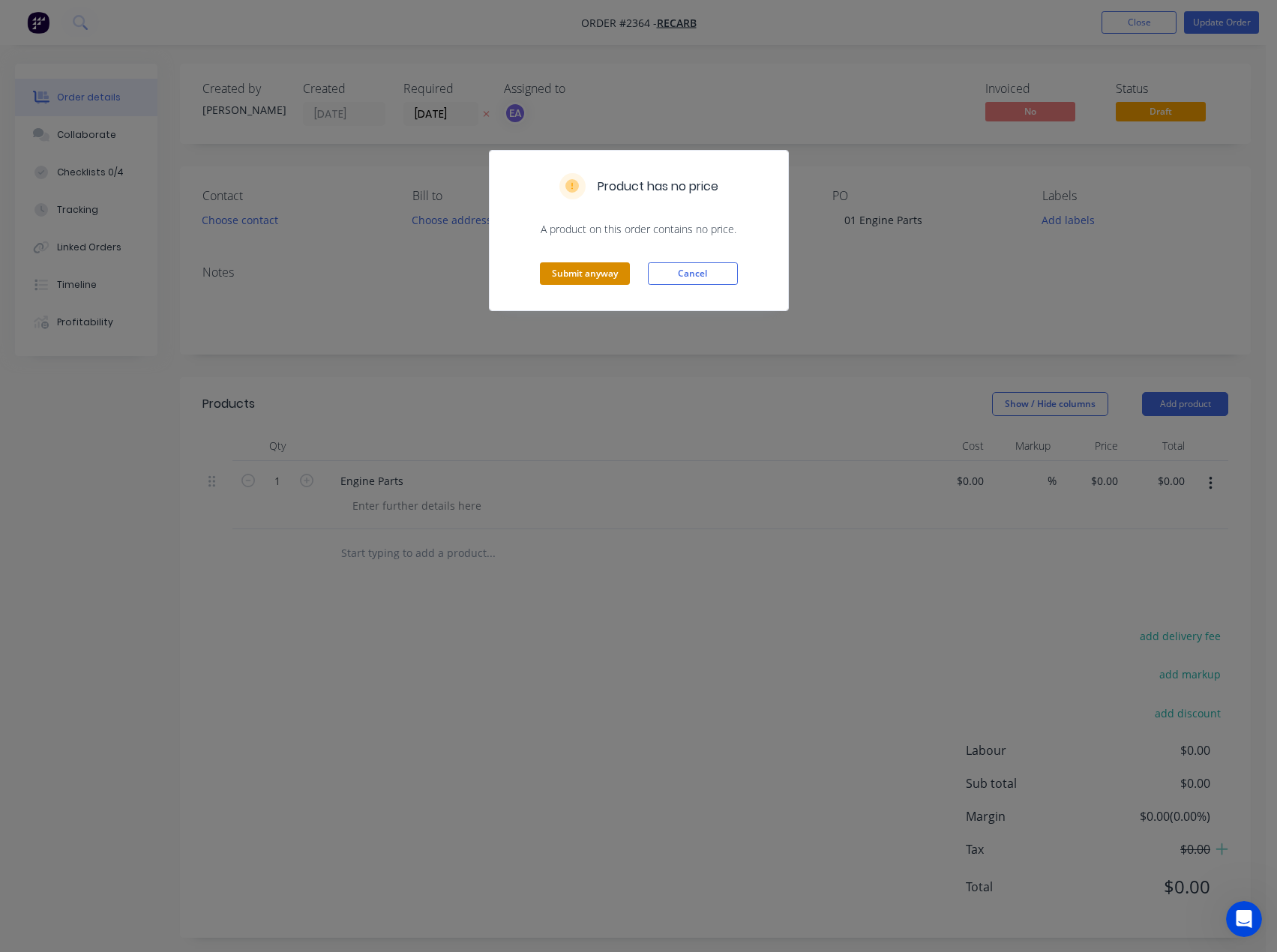
drag, startPoint x: 557, startPoint y: 288, endPoint x: 569, endPoint y: 277, distance: 16.3
click at [559, 285] on div "Submit anyway Cancel" at bounding box center [638, 274] width 299 height 74
click at [569, 277] on button "Submit anyway" at bounding box center [585, 273] width 90 height 22
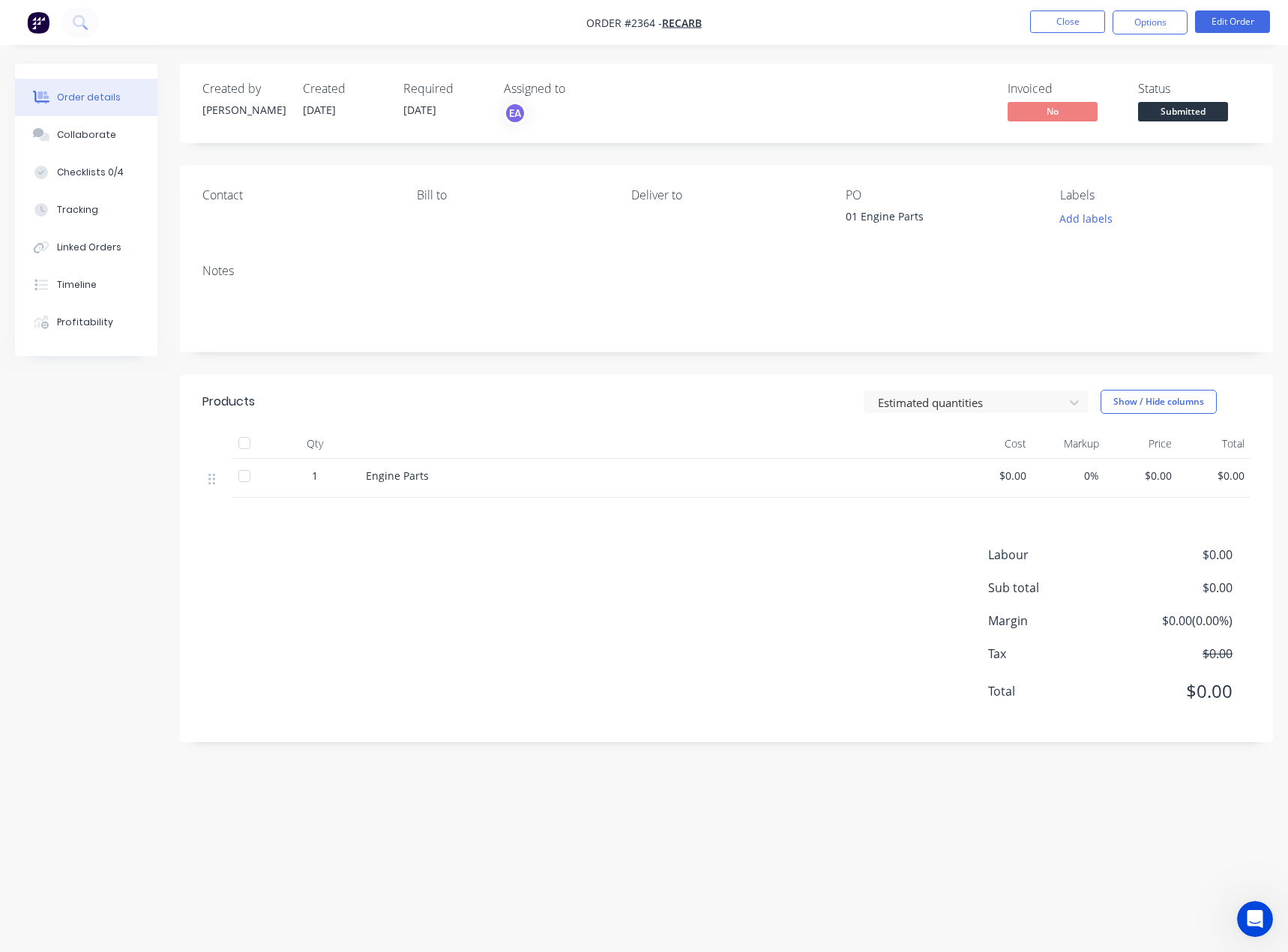
click at [1192, 114] on span "Submitted" at bounding box center [1182, 111] width 90 height 18
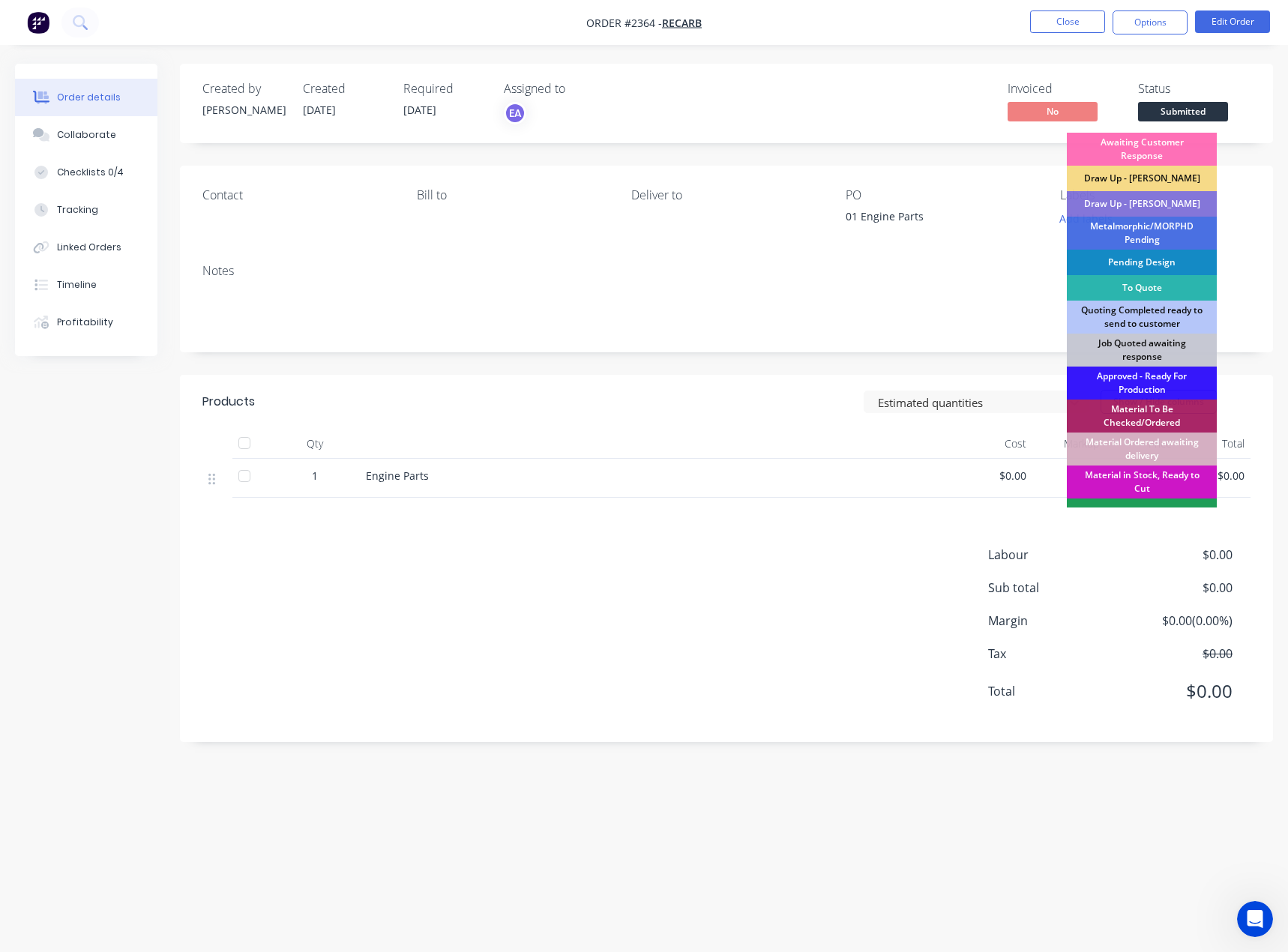
drag, startPoint x: 1141, startPoint y: 208, endPoint x: 1040, endPoint y: 225, distance: 102.4
click at [1141, 207] on div "Draw Up - [PERSON_NAME]" at bounding box center [1141, 203] width 150 height 25
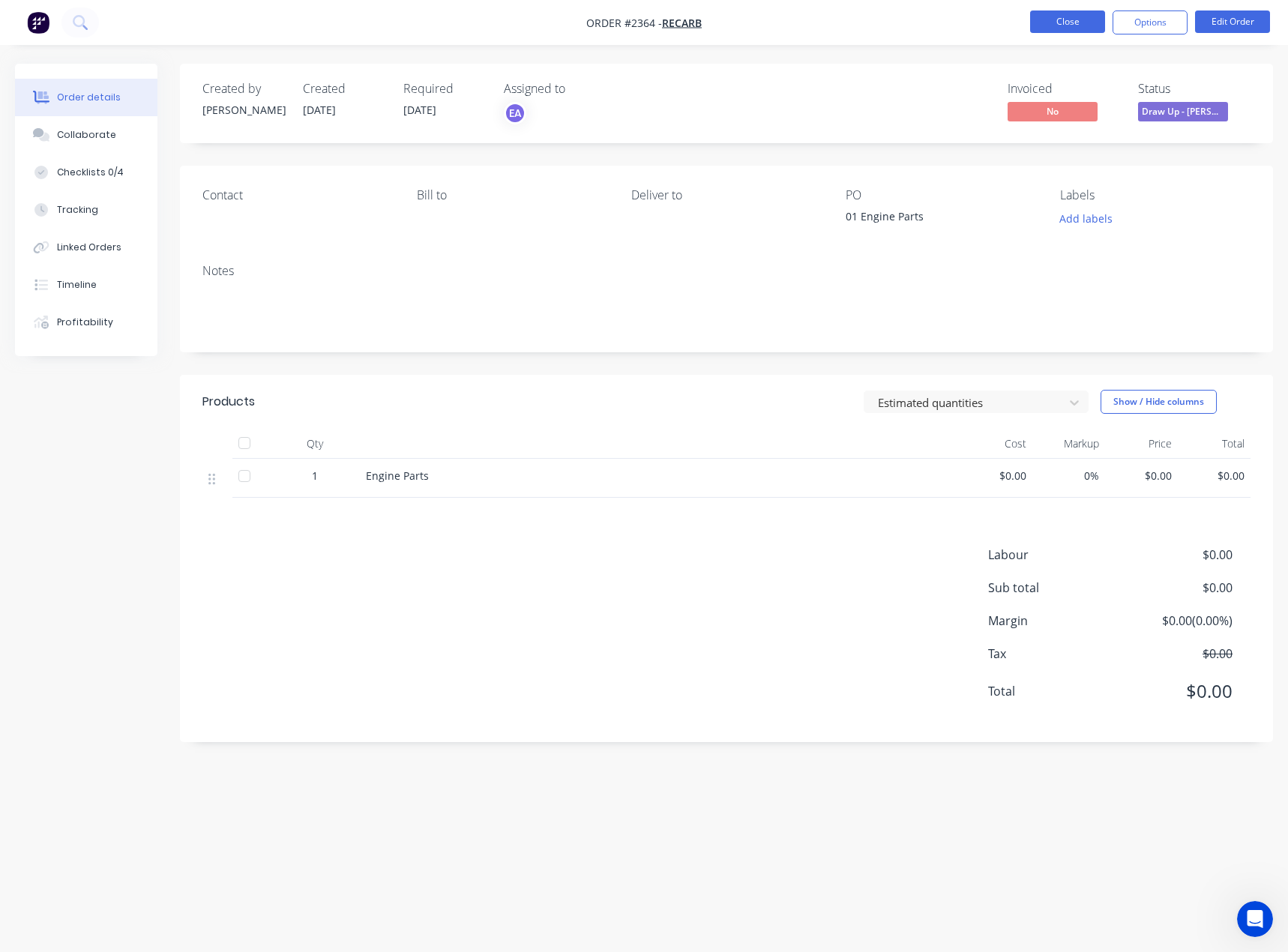
click at [1037, 22] on button "Close" at bounding box center [1068, 21] width 75 height 22
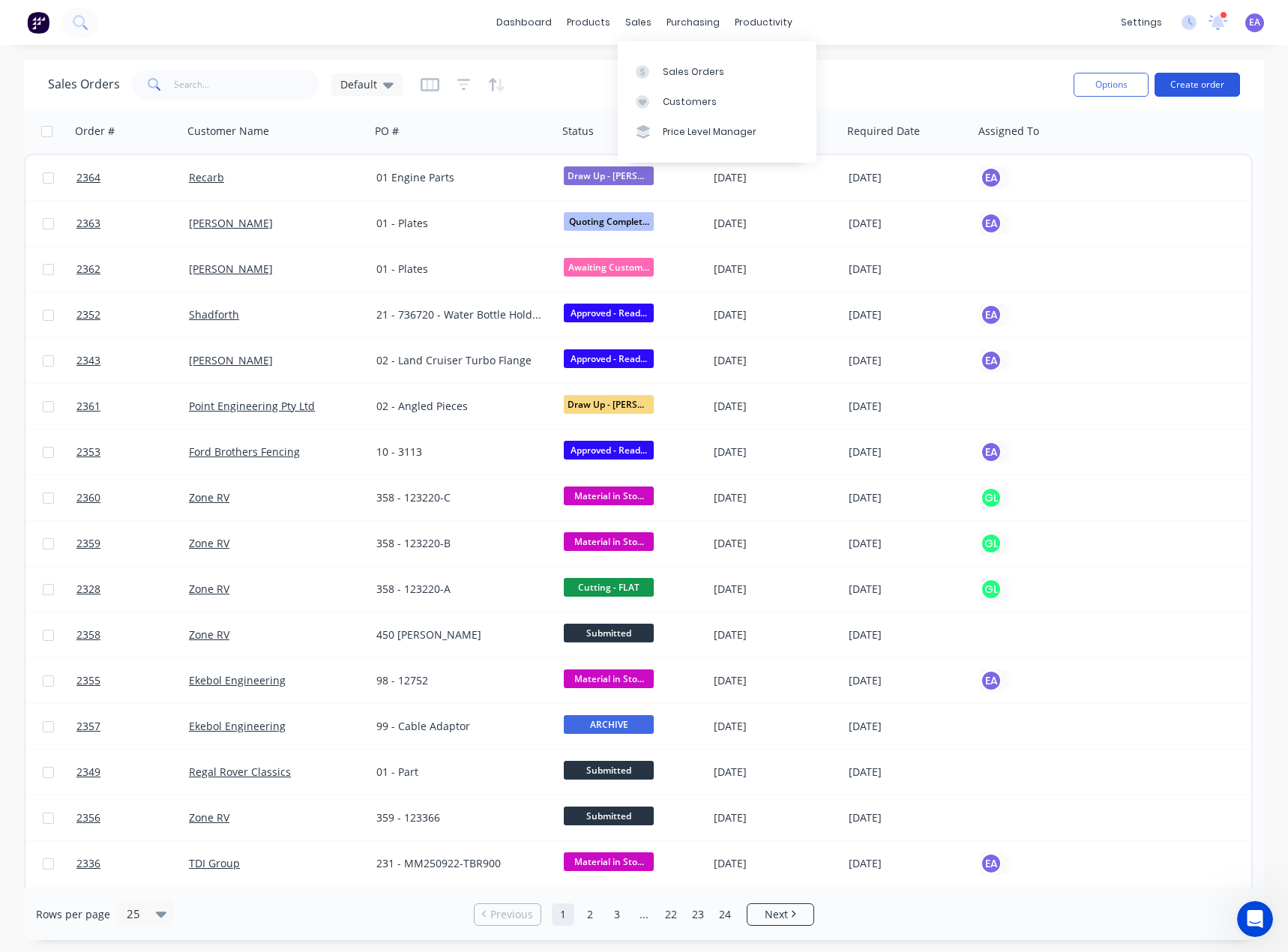
click at [1224, 84] on button "Create order" at bounding box center [1197, 84] width 85 height 24
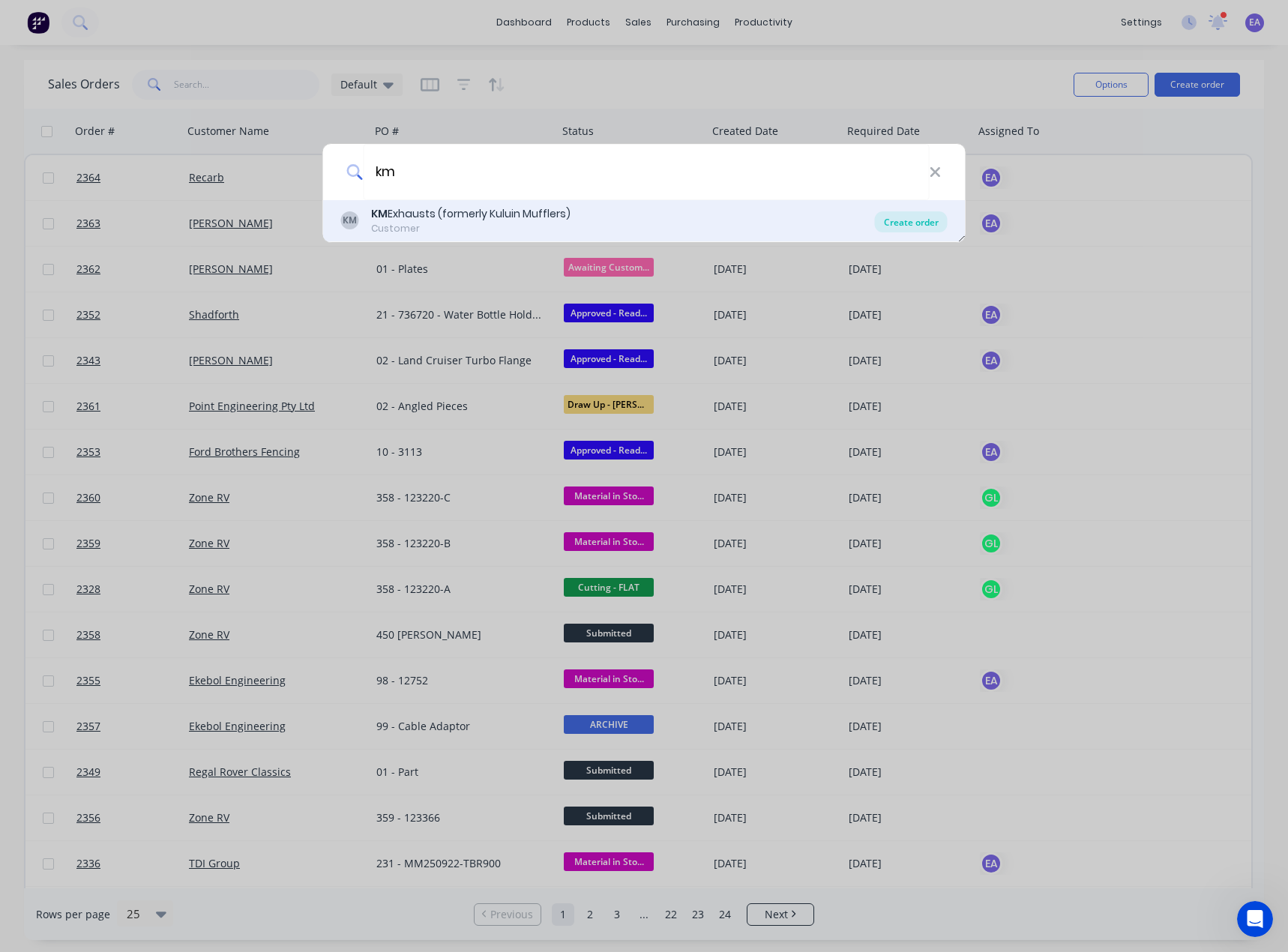
type input "km"
click at [911, 217] on div "Create order" at bounding box center [911, 222] width 73 height 21
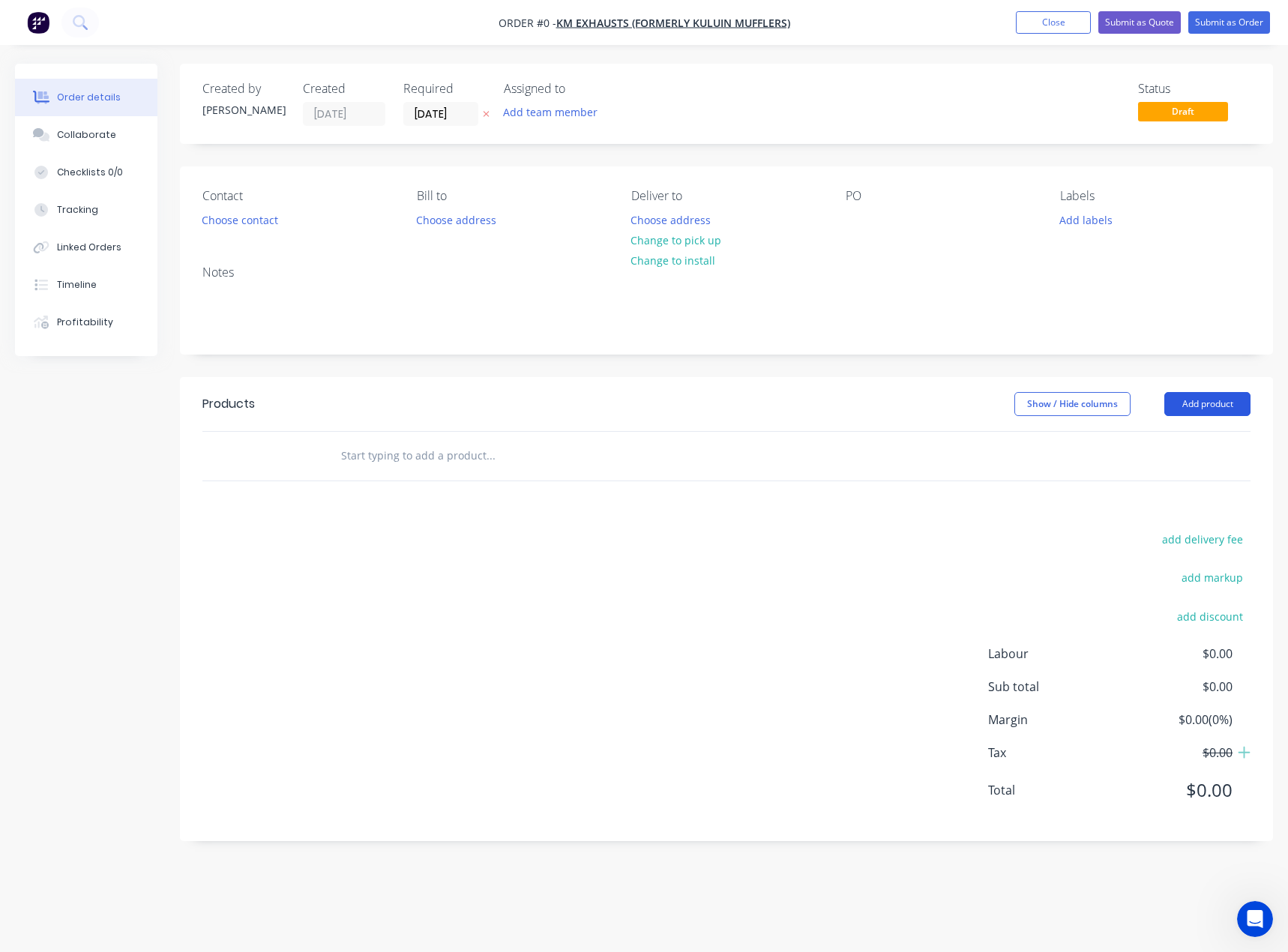
click at [1234, 403] on button "Add product" at bounding box center [1207, 404] width 86 height 24
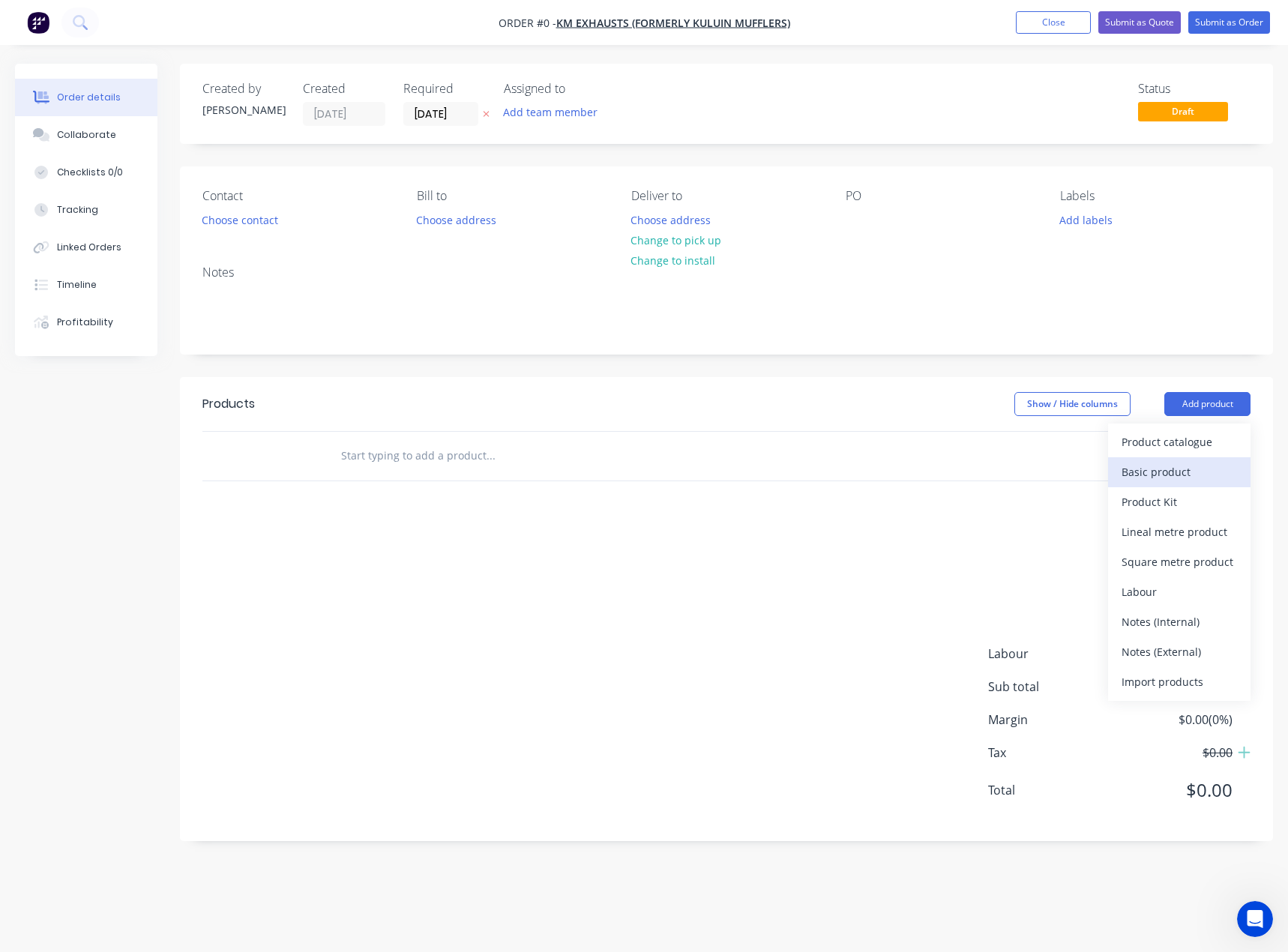
click at [1177, 460] on button "Basic product" at bounding box center [1179, 472] width 143 height 30
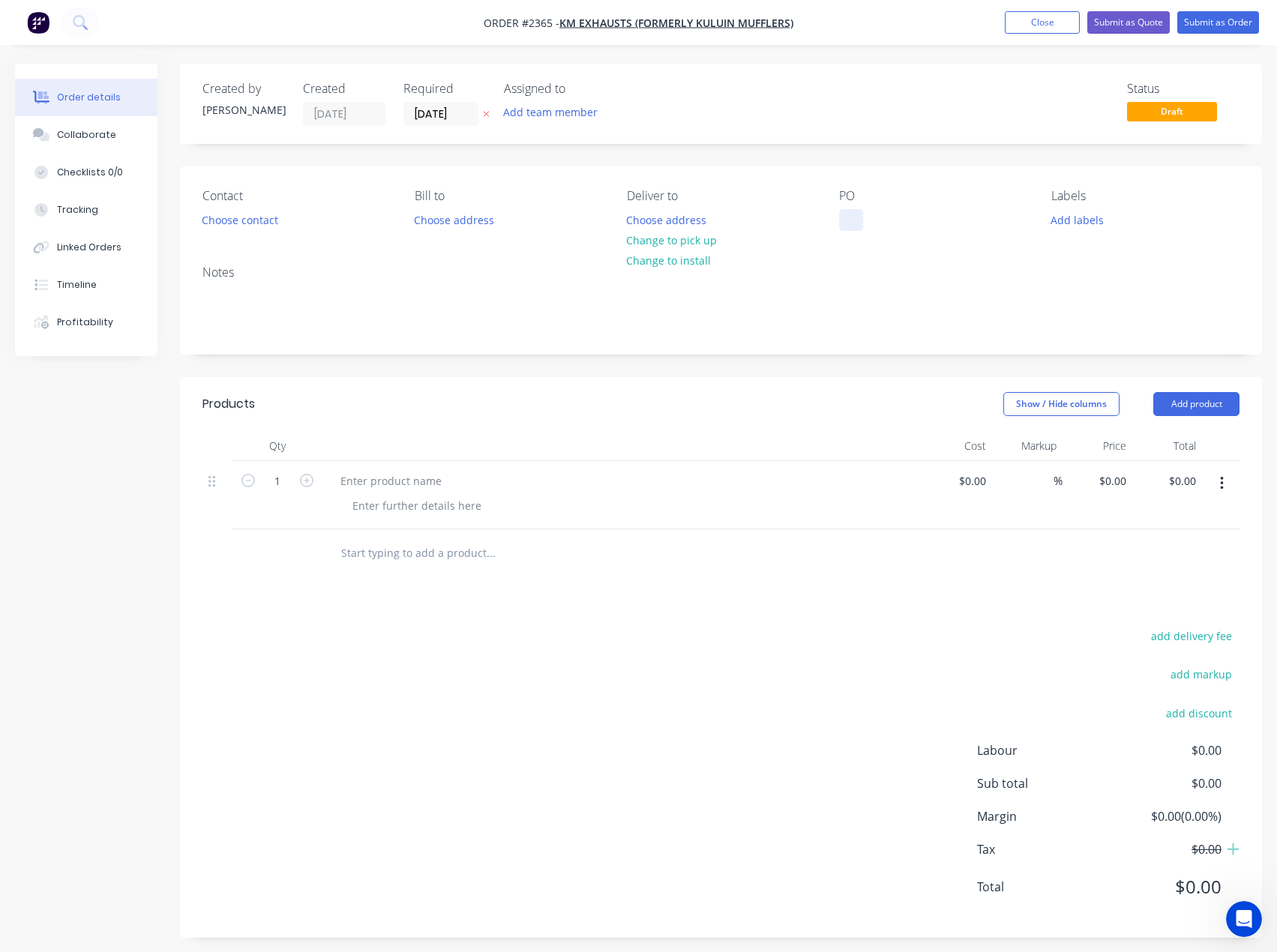
click at [858, 219] on div at bounding box center [850, 220] width 24 height 21
paste div
click at [106, 144] on button "Collaborate" at bounding box center [87, 134] width 143 height 38
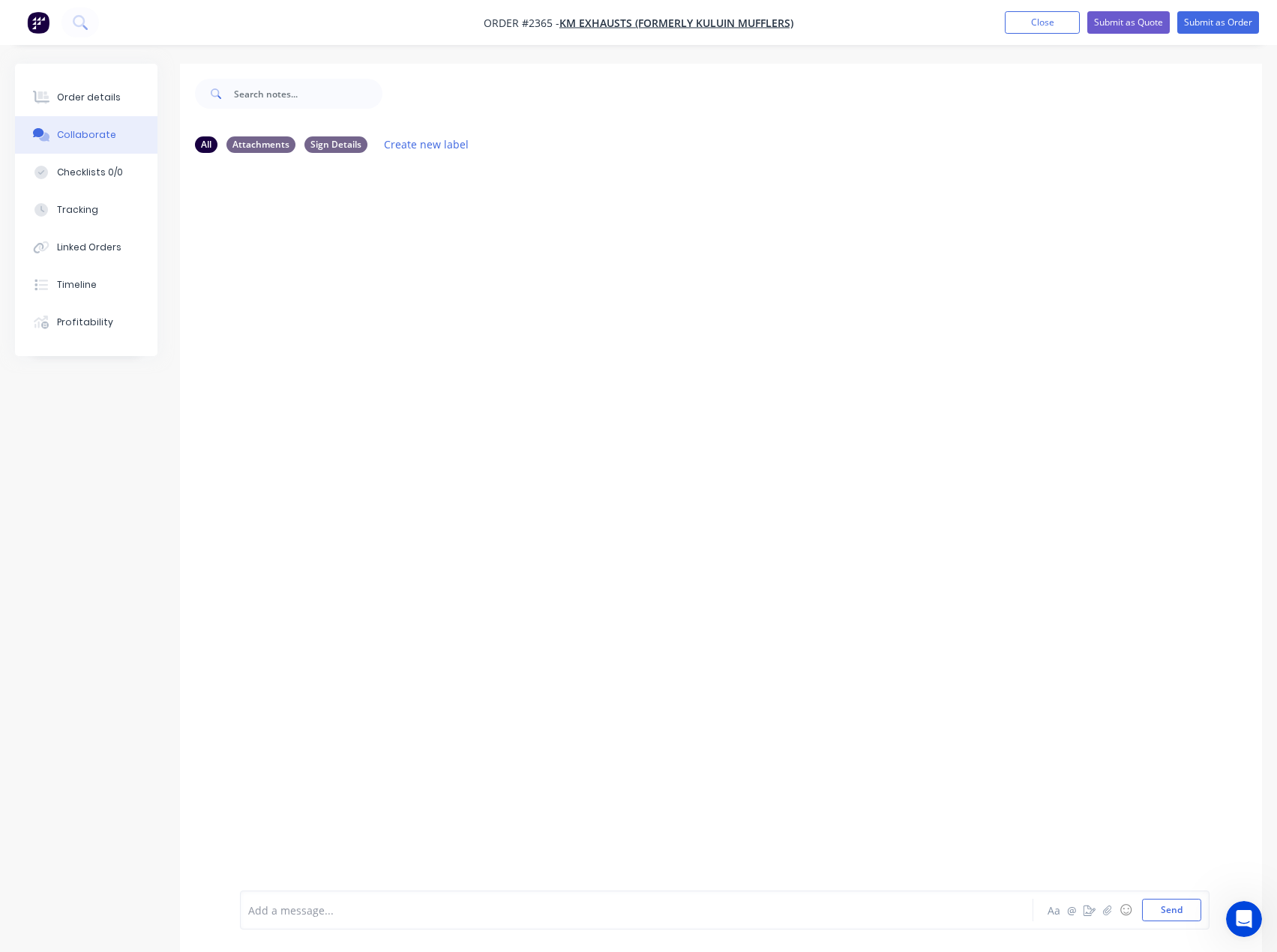
click at [311, 914] on div at bounding box center [606, 910] width 714 height 16
click at [1193, 904] on button "Send" at bounding box center [1171, 910] width 59 height 22
click at [94, 95] on div "Order details" at bounding box center [88, 97] width 64 height 14
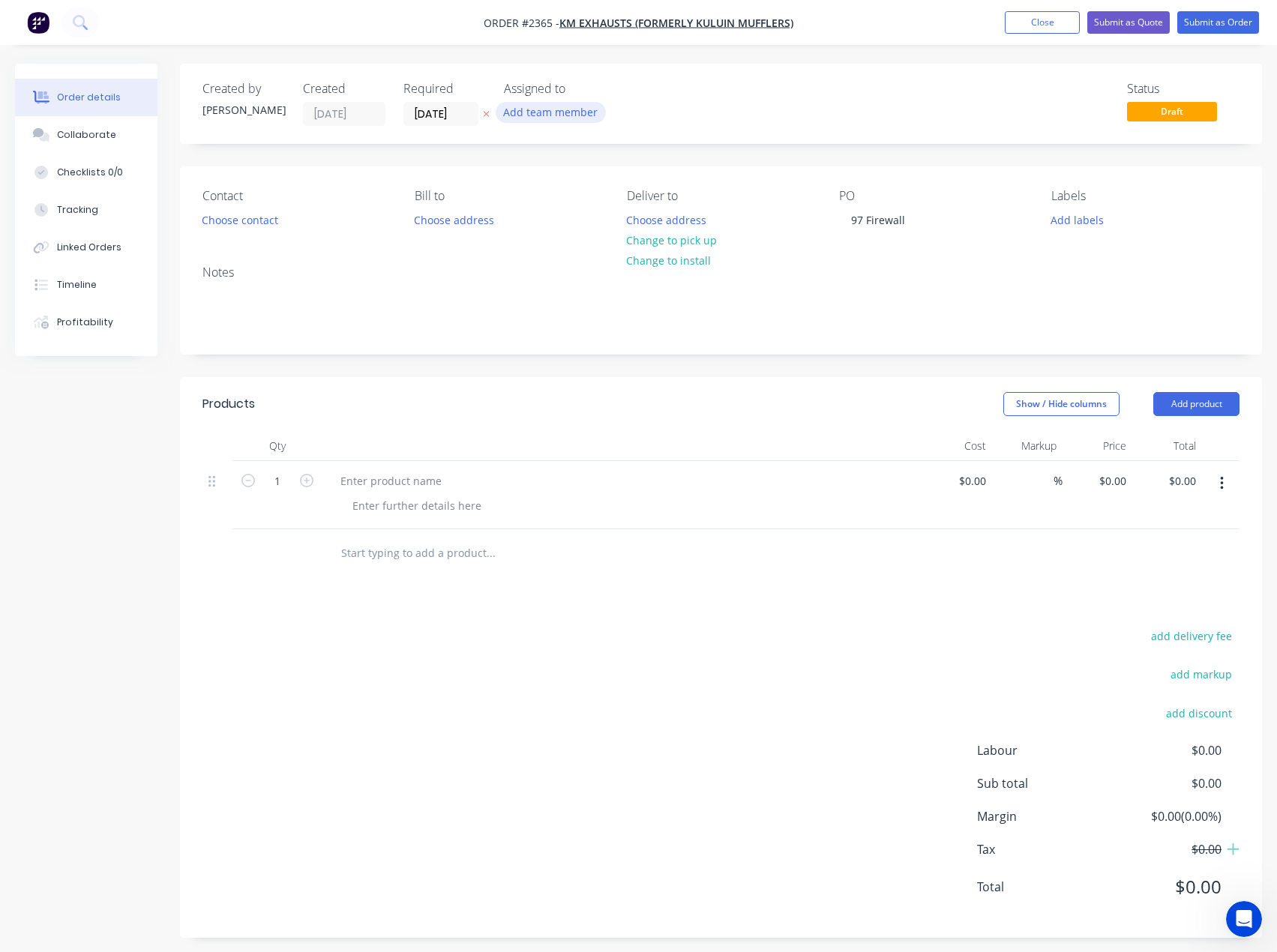
click at [578, 110] on button "Add team member" at bounding box center [551, 112] width 111 height 20
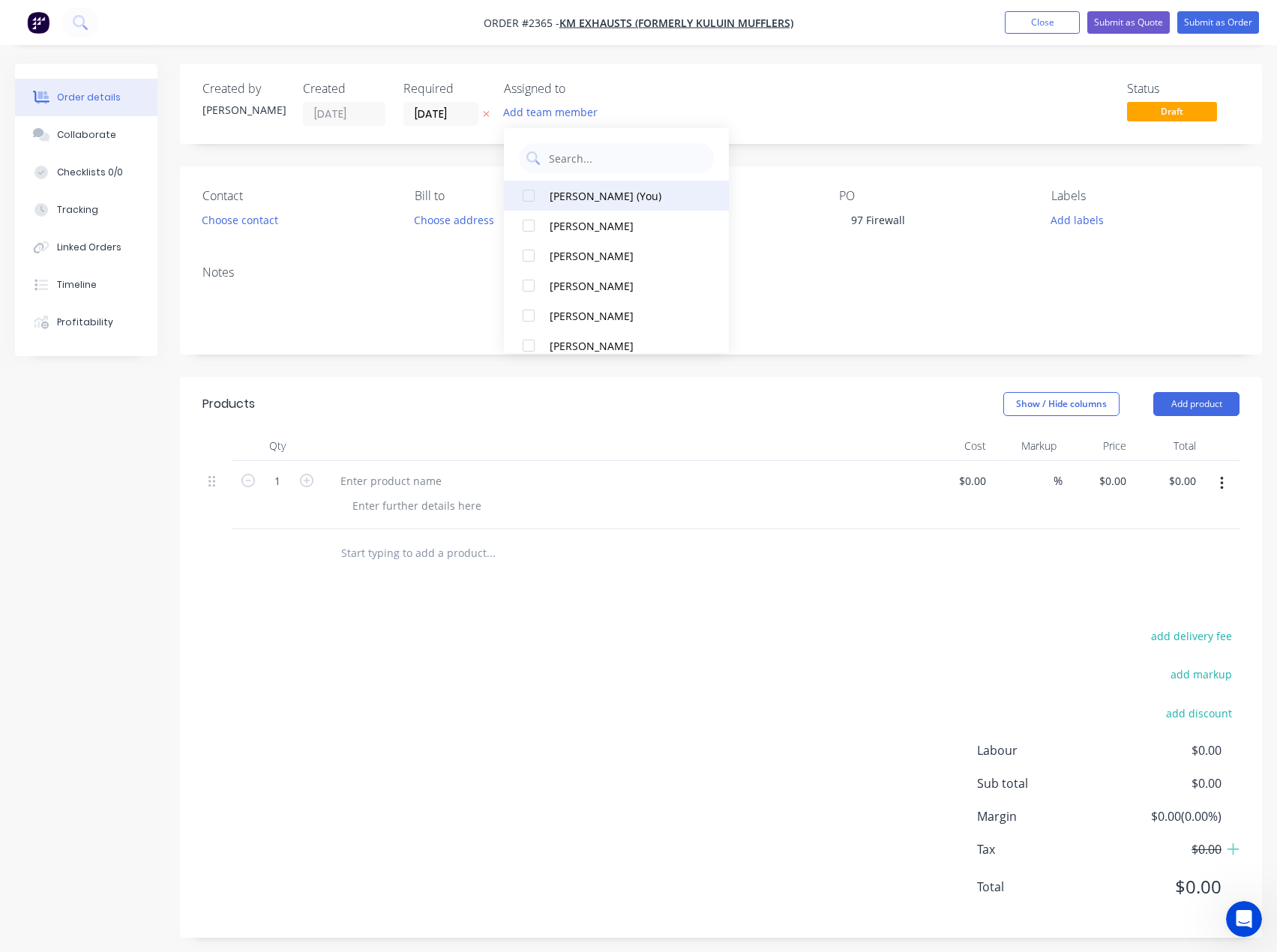
click at [614, 196] on div "[PERSON_NAME] (You)" at bounding box center [624, 196] width 150 height 16
click at [827, 117] on div "Status Draft" at bounding box center [946, 104] width 586 height 44
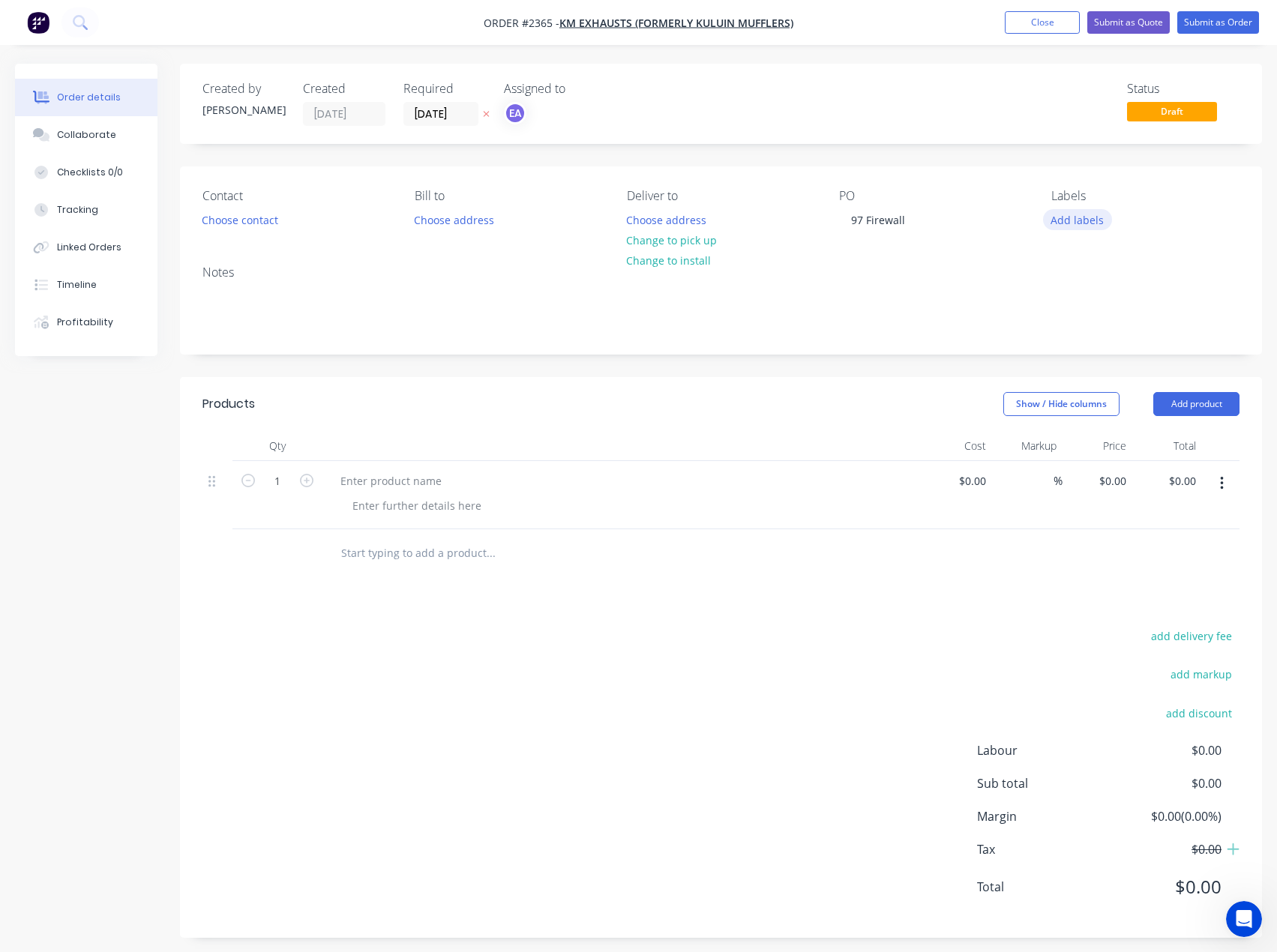
drag, startPoint x: 1067, startPoint y: 219, endPoint x: 1075, endPoint y: 221, distance: 8.2
click at [1067, 219] on button "Add labels" at bounding box center [1077, 219] width 69 height 20
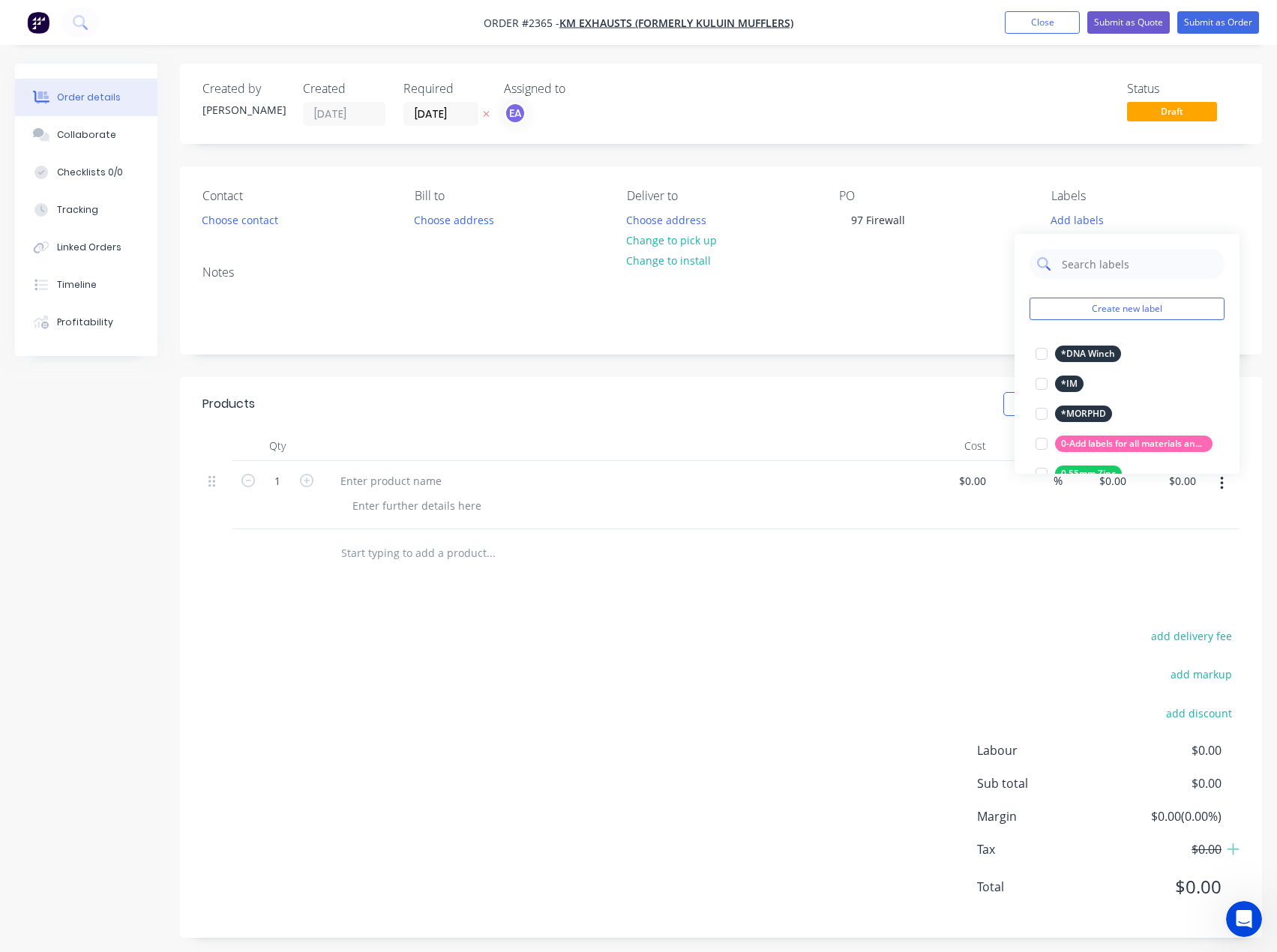
click at [1111, 262] on input "text" at bounding box center [1139, 263] width 157 height 30
click at [84, 139] on div "Collaborate" at bounding box center [86, 135] width 59 height 14
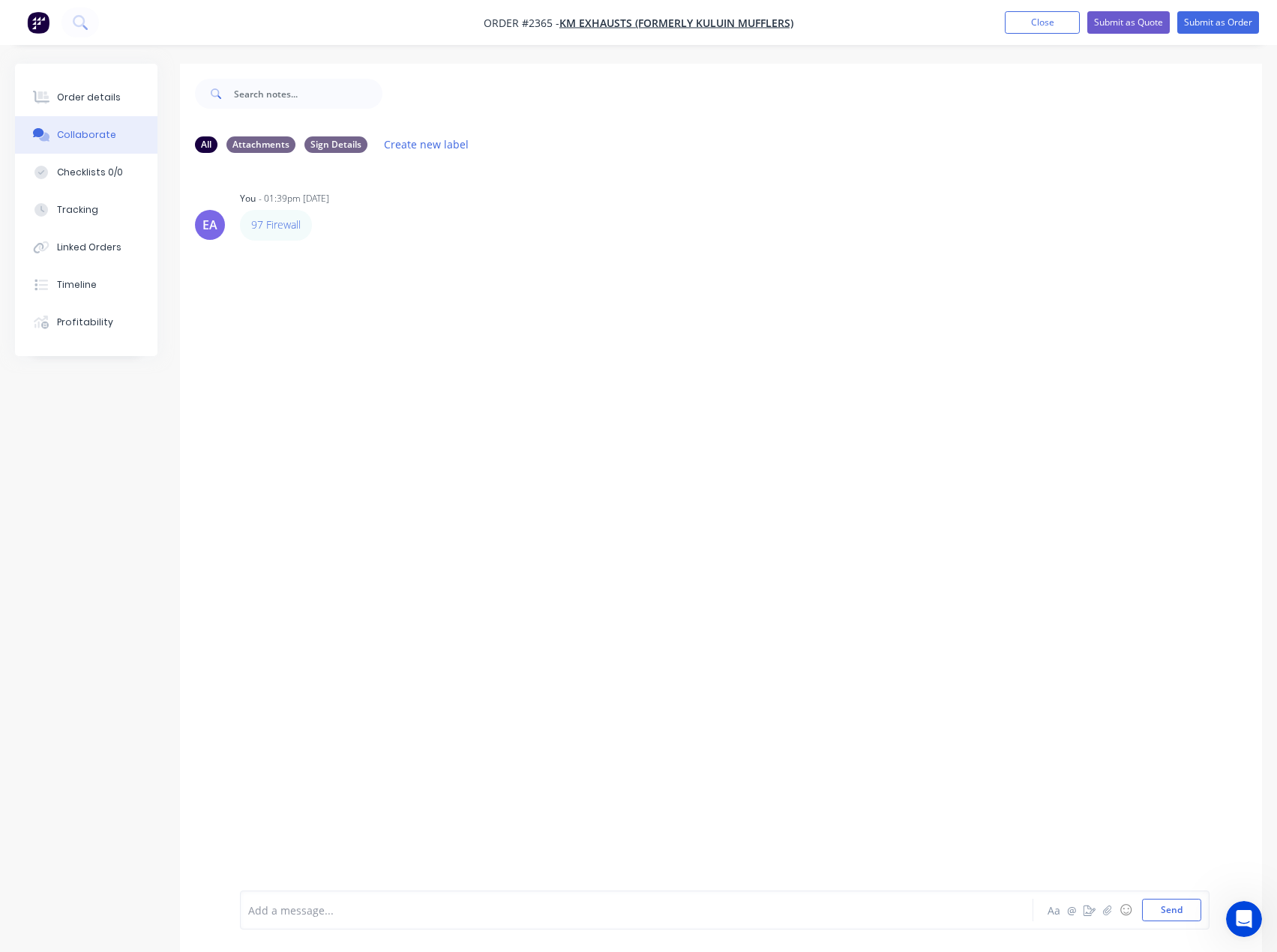
drag, startPoint x: 117, startPoint y: 94, endPoint x: 111, endPoint y: 116, distance: 22.8
click at [117, 94] on button "Order details" at bounding box center [87, 97] width 143 height 38
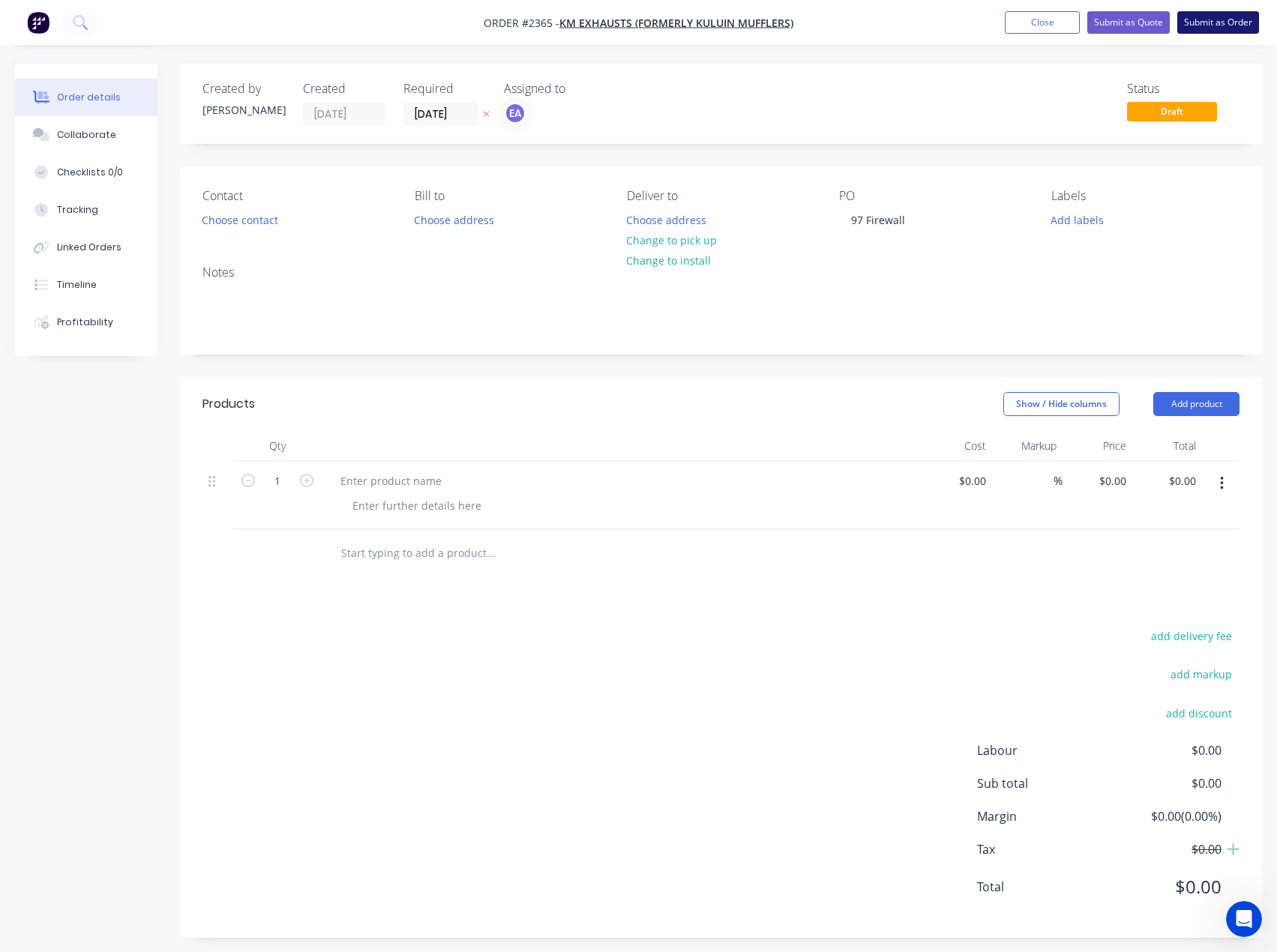
click at [1216, 16] on button "Submit as Order" at bounding box center [1218, 22] width 82 height 22
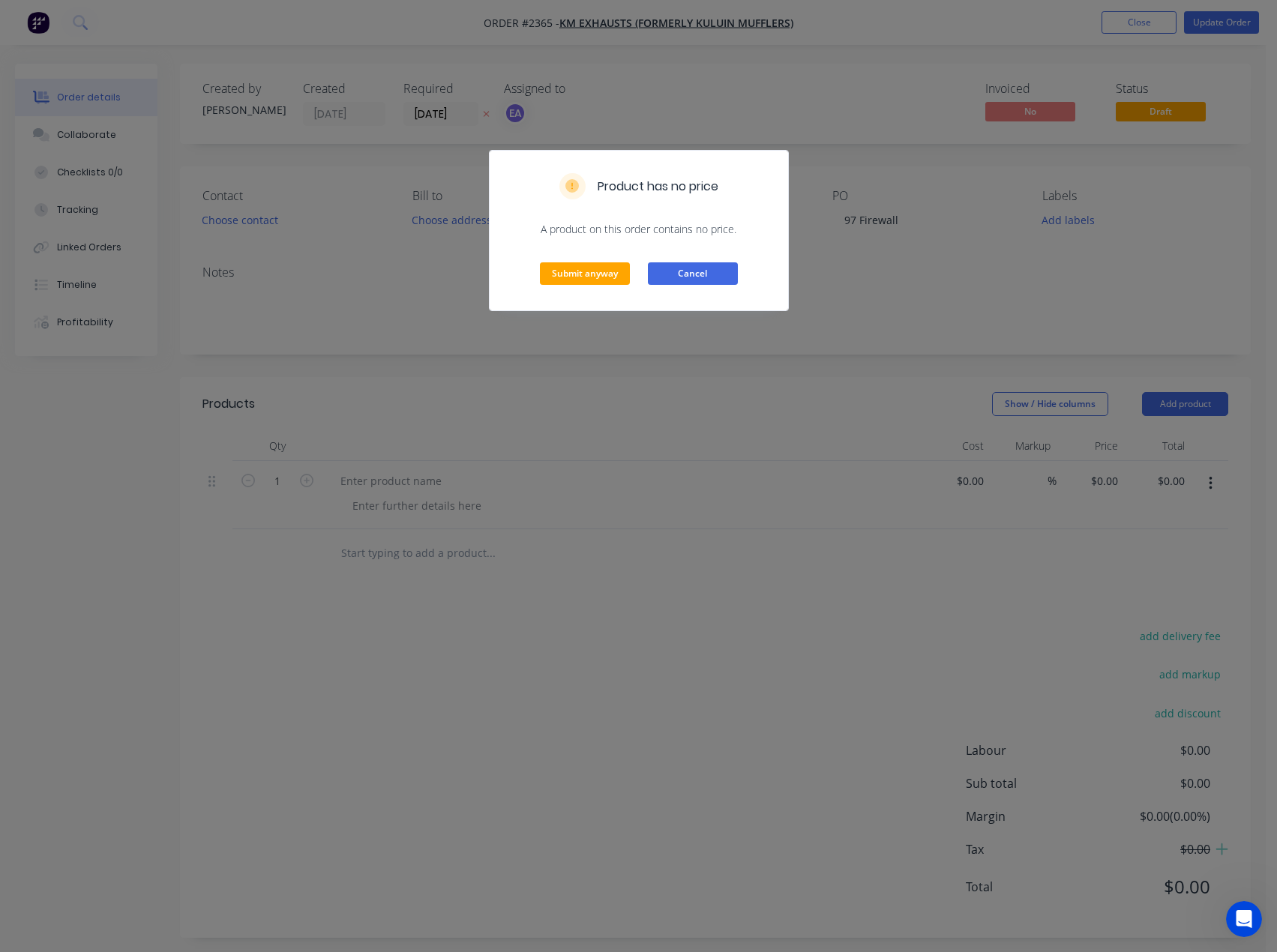
click at [686, 268] on button "Cancel" at bounding box center [692, 273] width 90 height 22
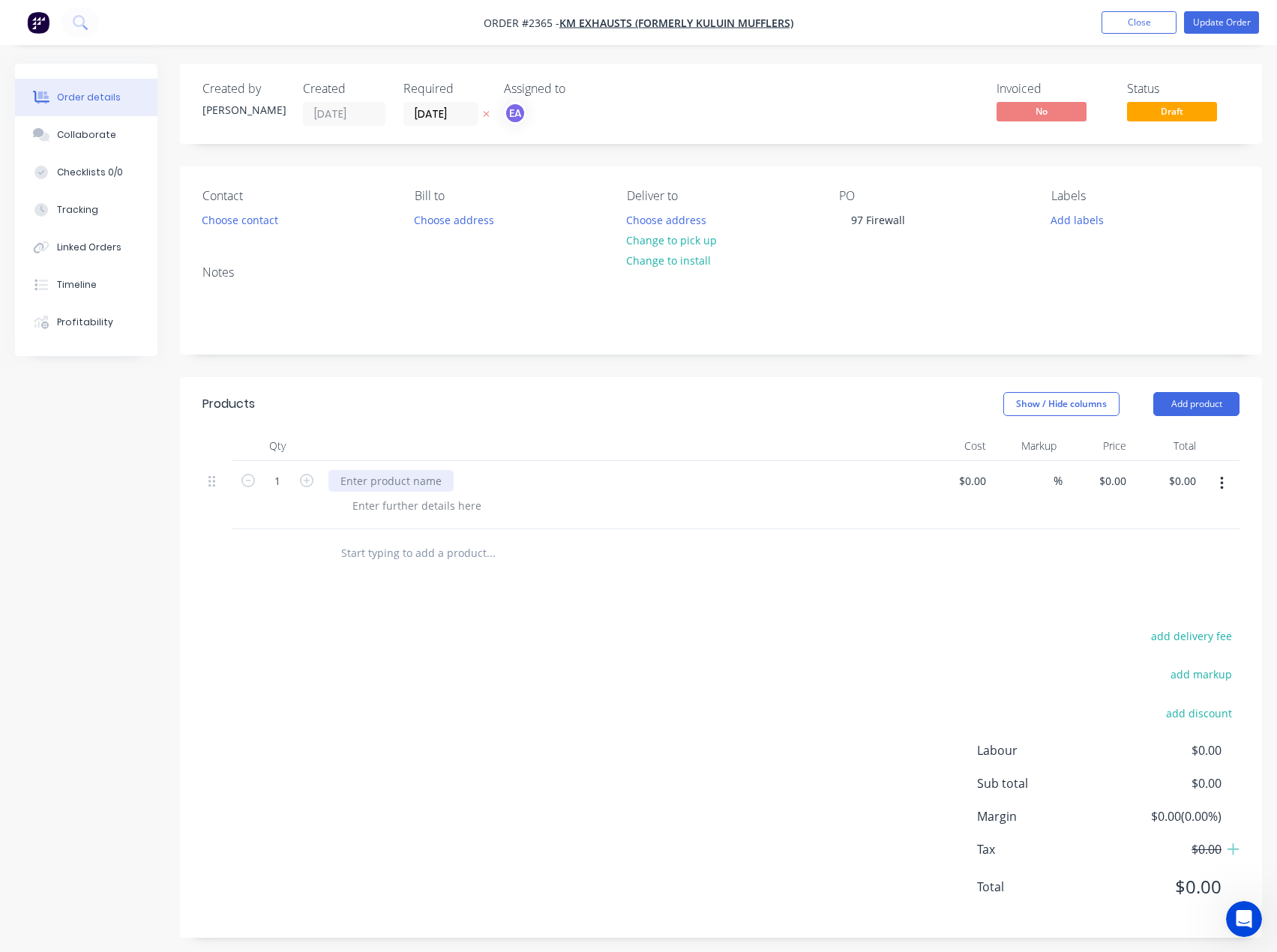
click at [407, 478] on div at bounding box center [391, 481] width 125 height 21
click at [1206, 21] on button "Update Order" at bounding box center [1222, 22] width 75 height 22
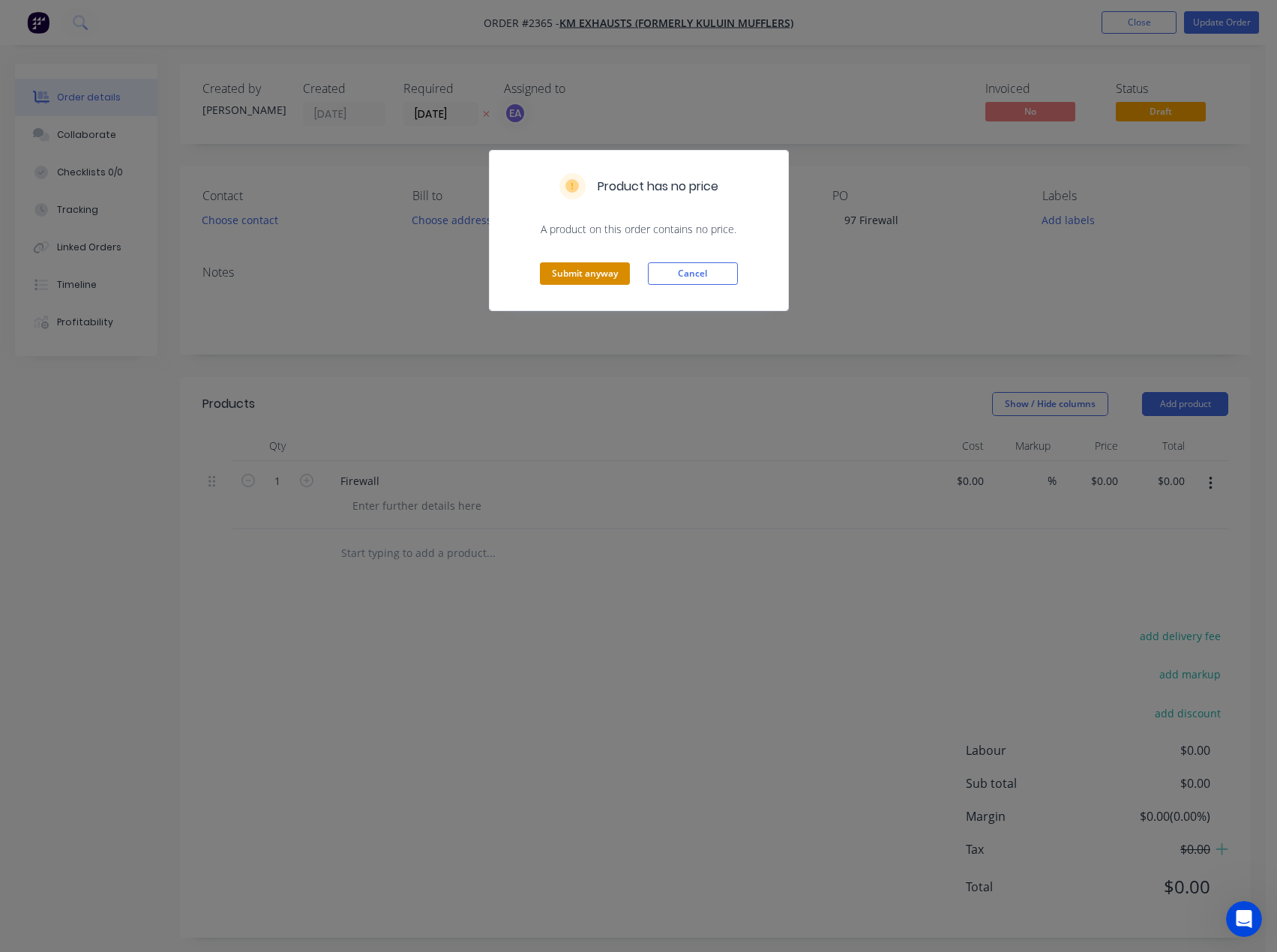
click at [601, 268] on button "Submit anyway" at bounding box center [585, 273] width 90 height 22
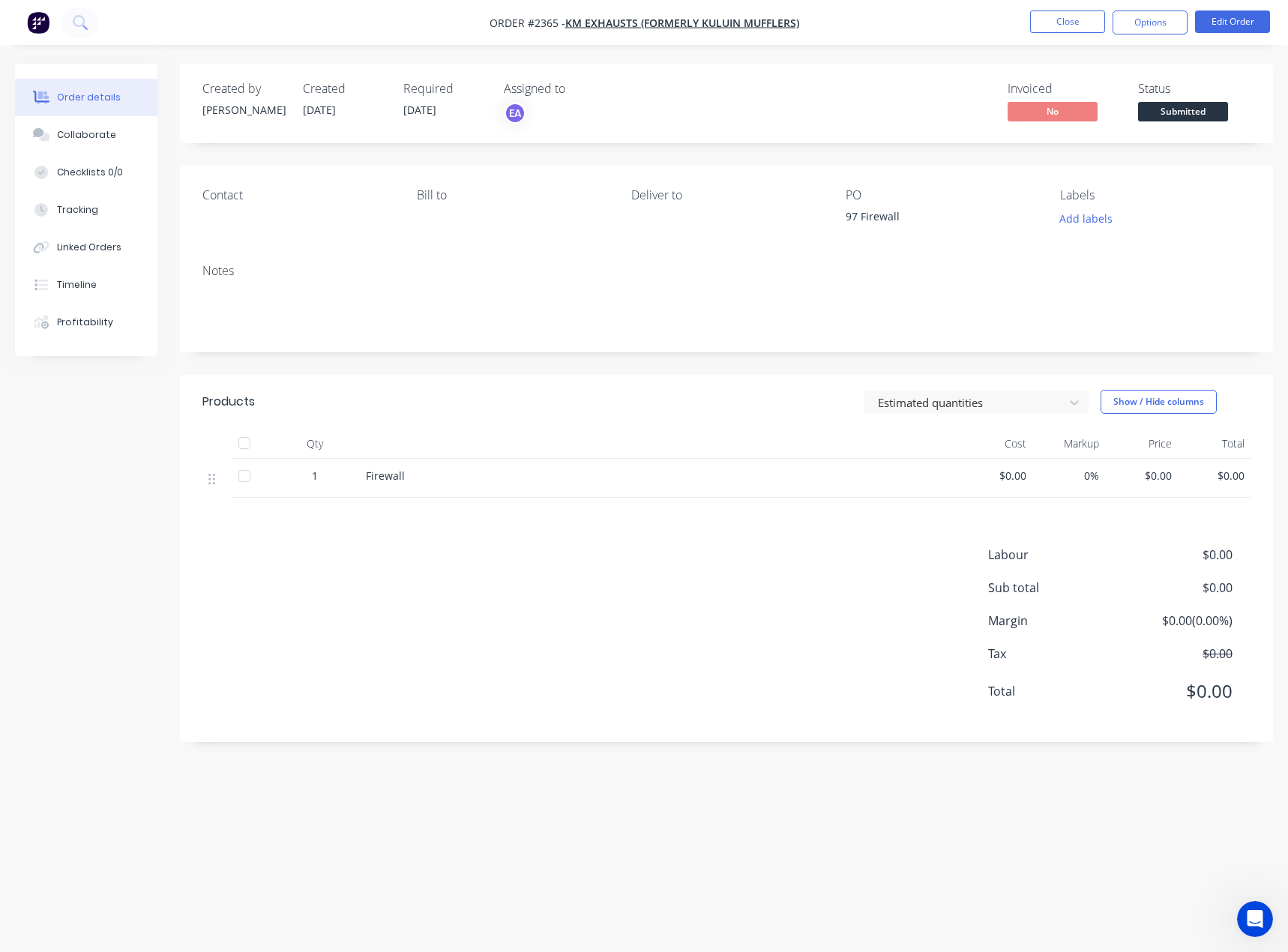
click at [1169, 118] on span "Submitted" at bounding box center [1182, 111] width 90 height 18
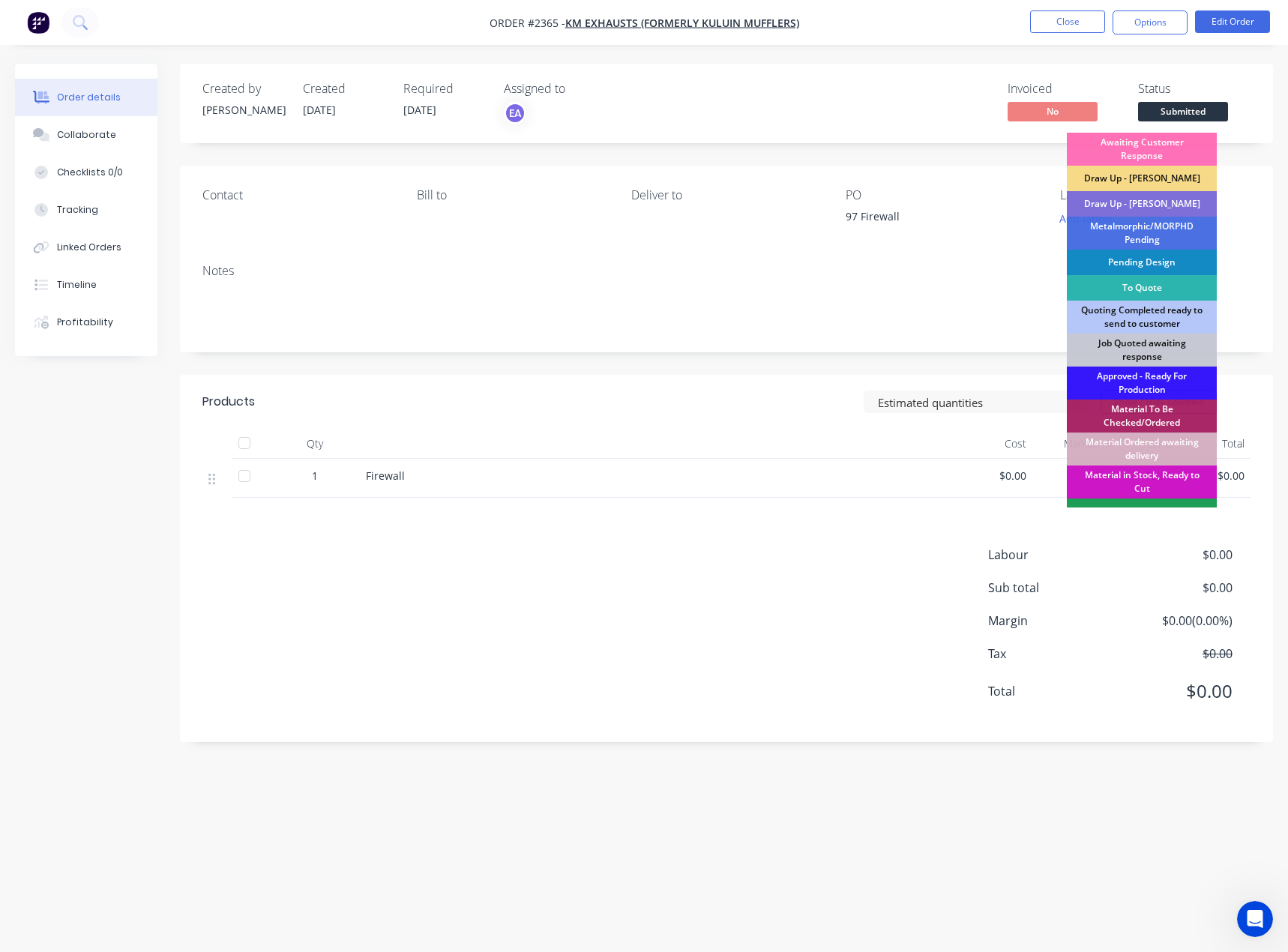
click at [1151, 207] on div "Draw Up - [PERSON_NAME]" at bounding box center [1141, 203] width 150 height 25
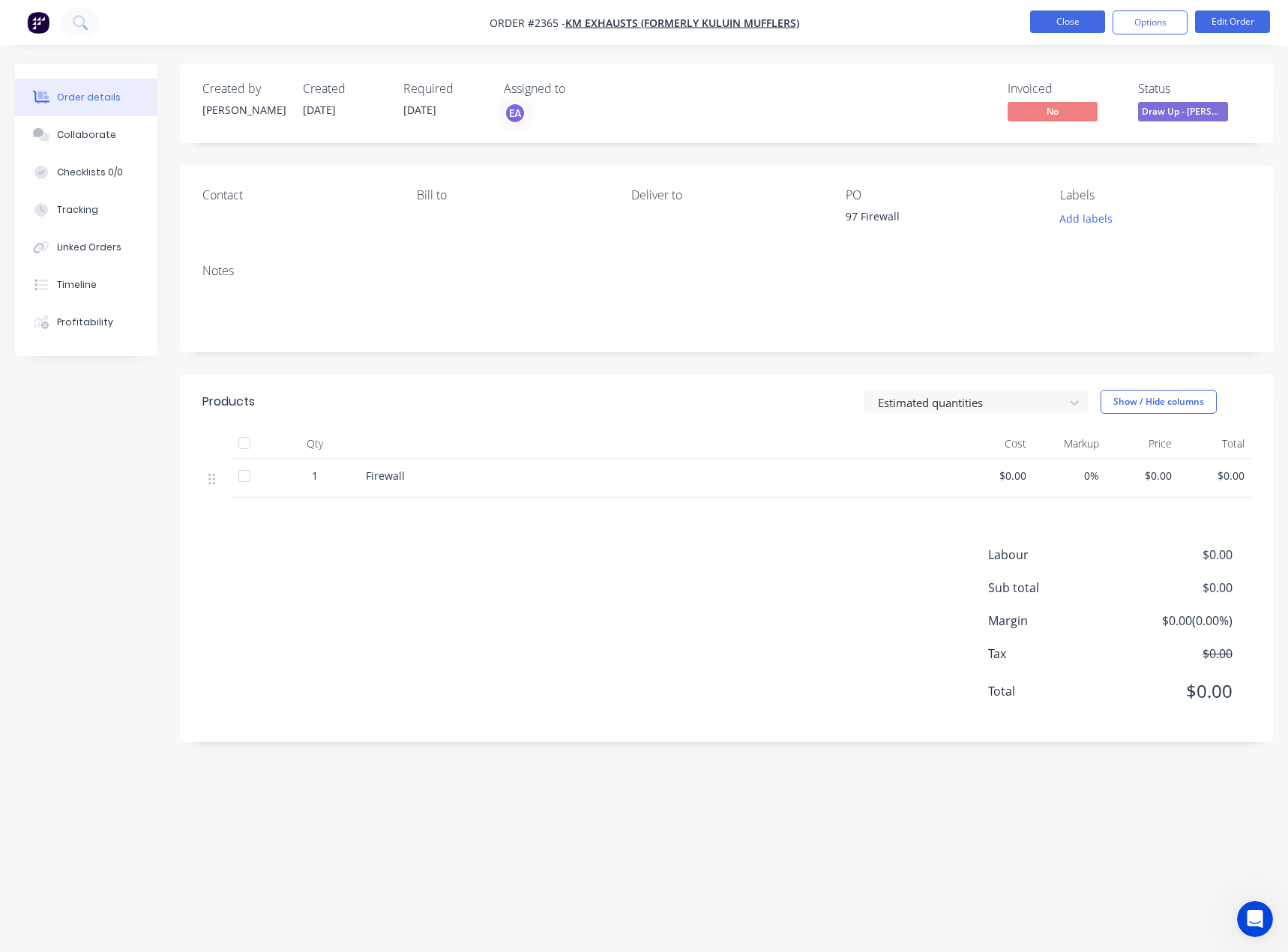
click at [1071, 16] on button "Close" at bounding box center [1068, 21] width 75 height 22
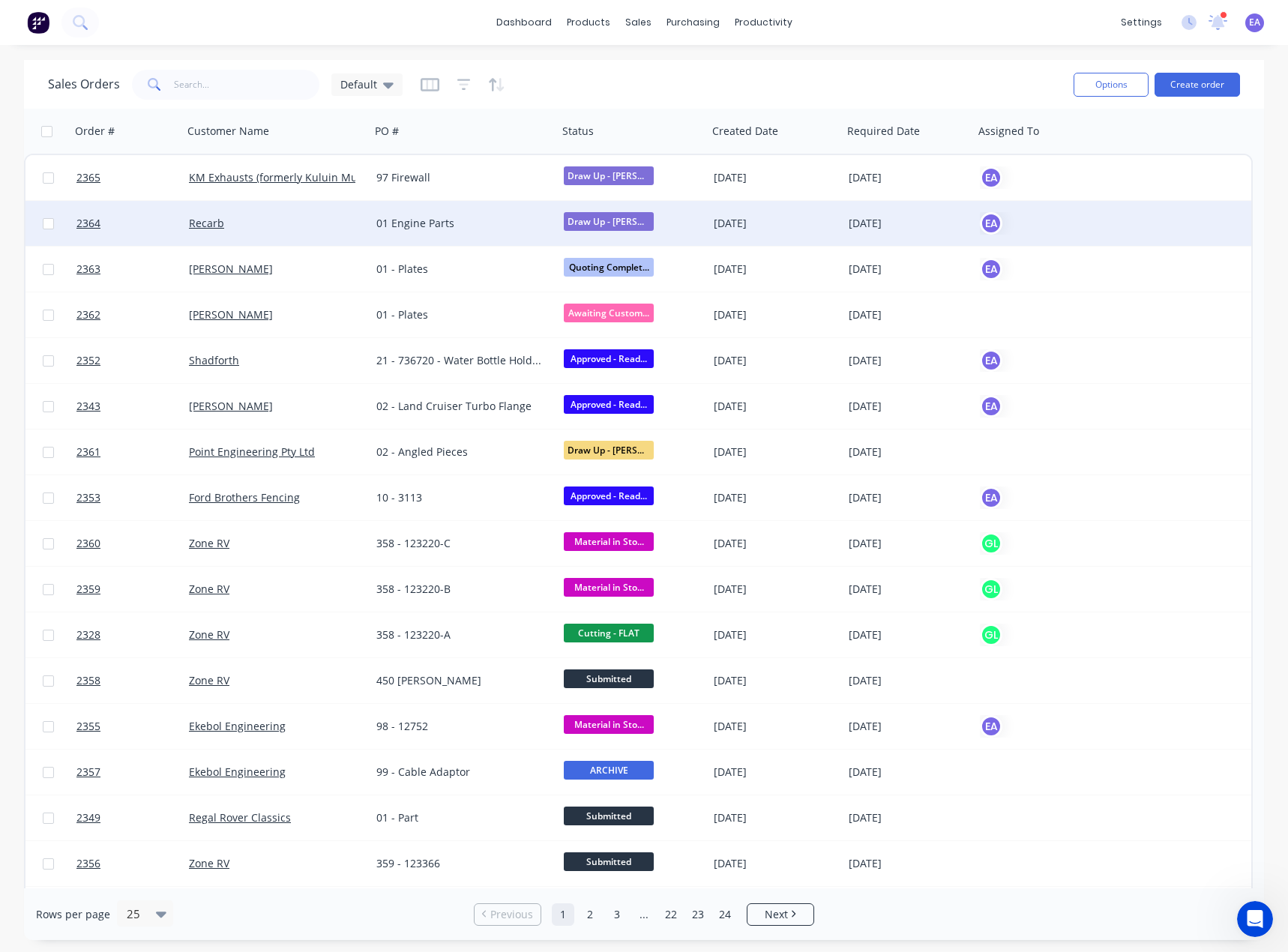
click at [469, 229] on div "01 Engine Parts" at bounding box center [460, 223] width 166 height 15
